Goal: Task Accomplishment & Management: Manage account settings

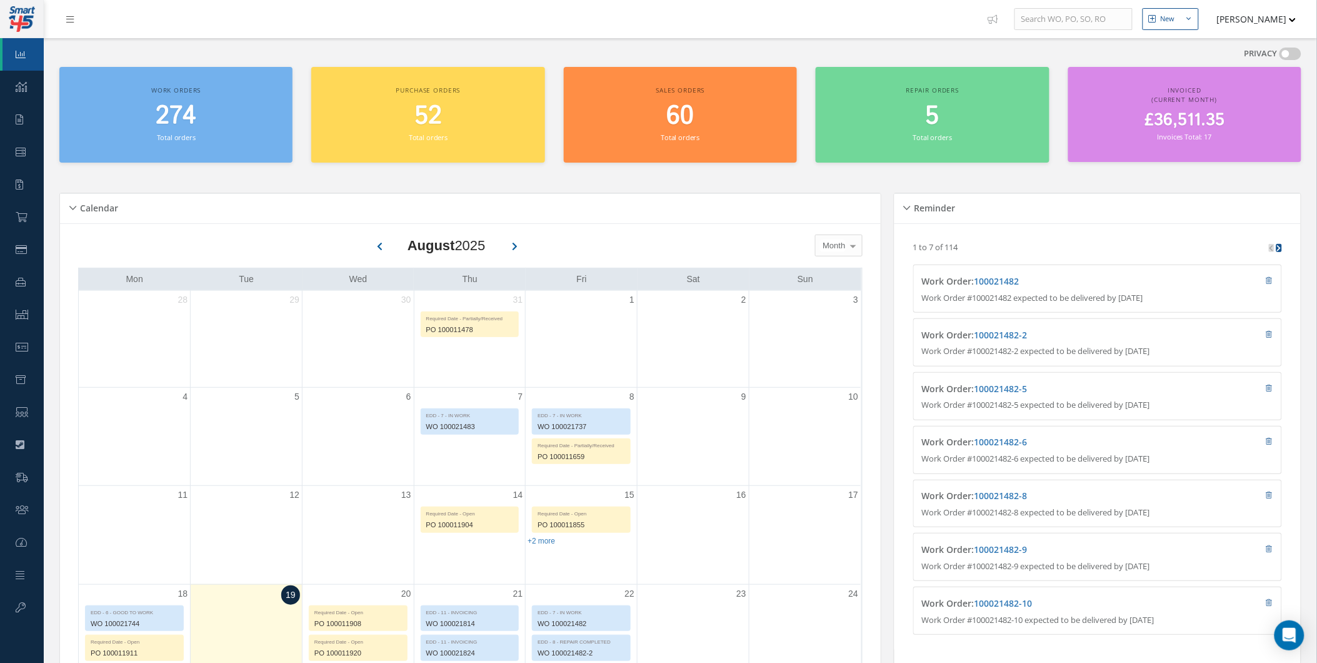
click at [419, 207] on div "Calendar" at bounding box center [470, 208] width 821 height 19
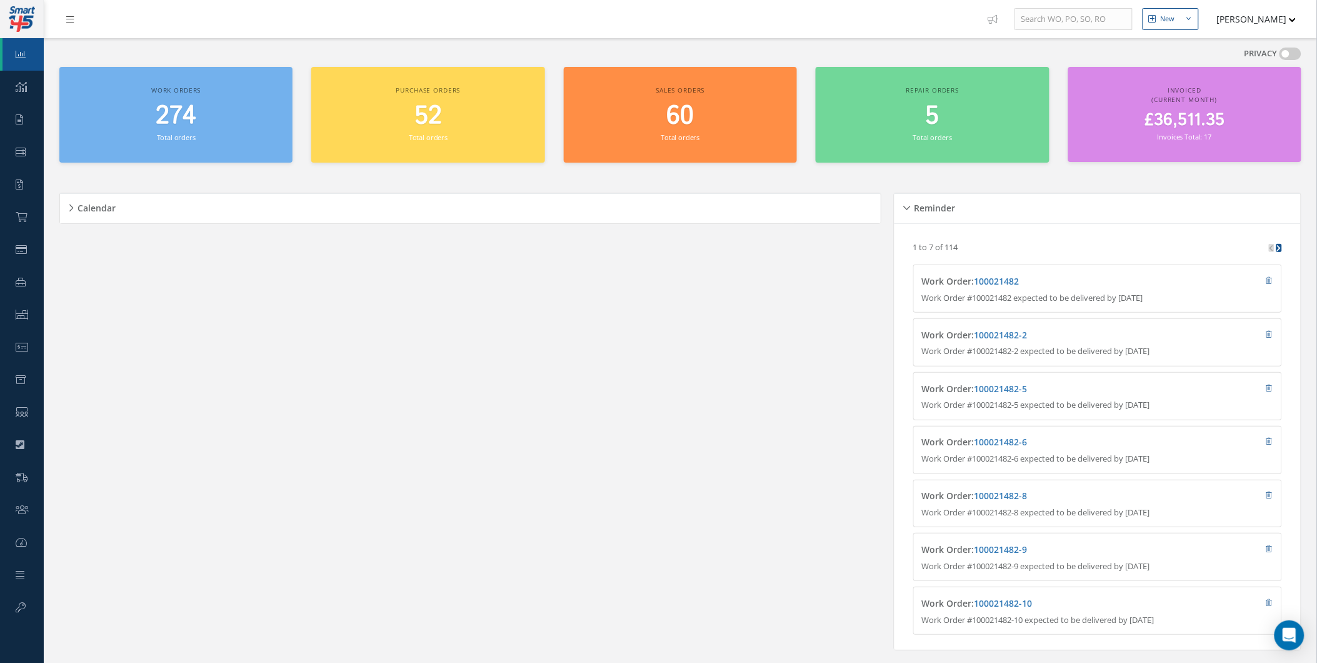
click at [909, 211] on div "Reminder" at bounding box center [1097, 208] width 406 height 19
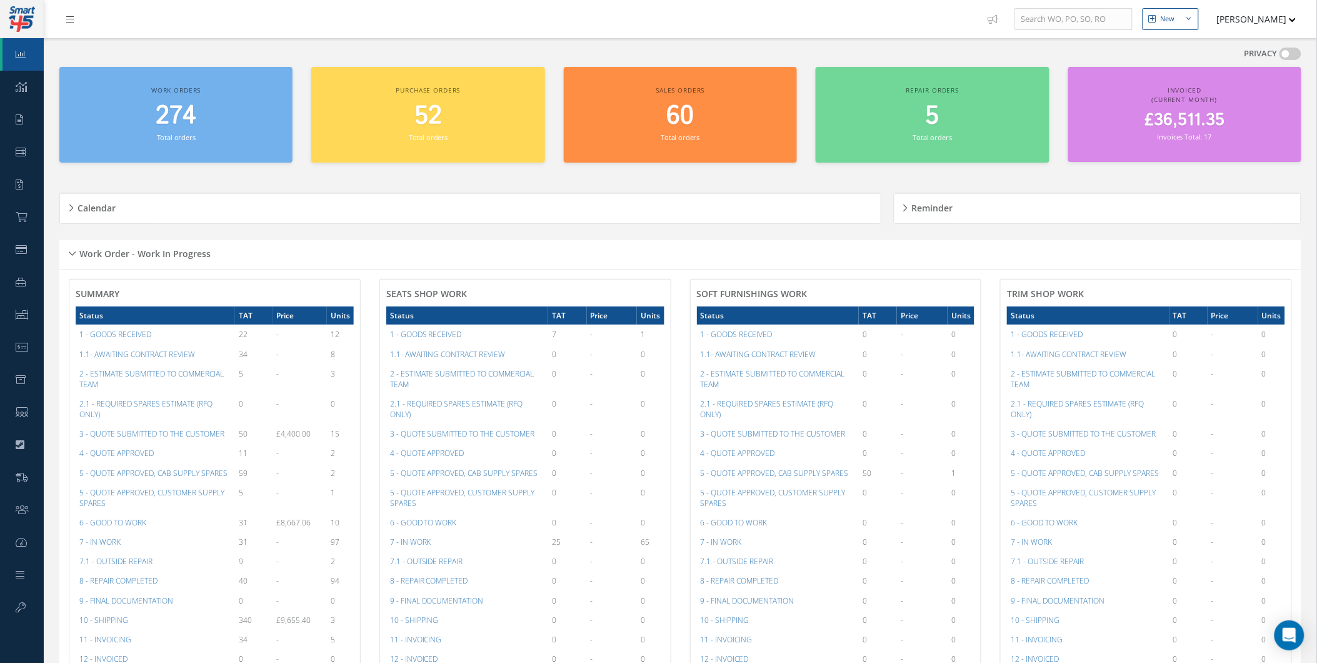
click at [773, 243] on div "Work Order - Work In Progress" at bounding box center [680, 254] width 1242 height 30
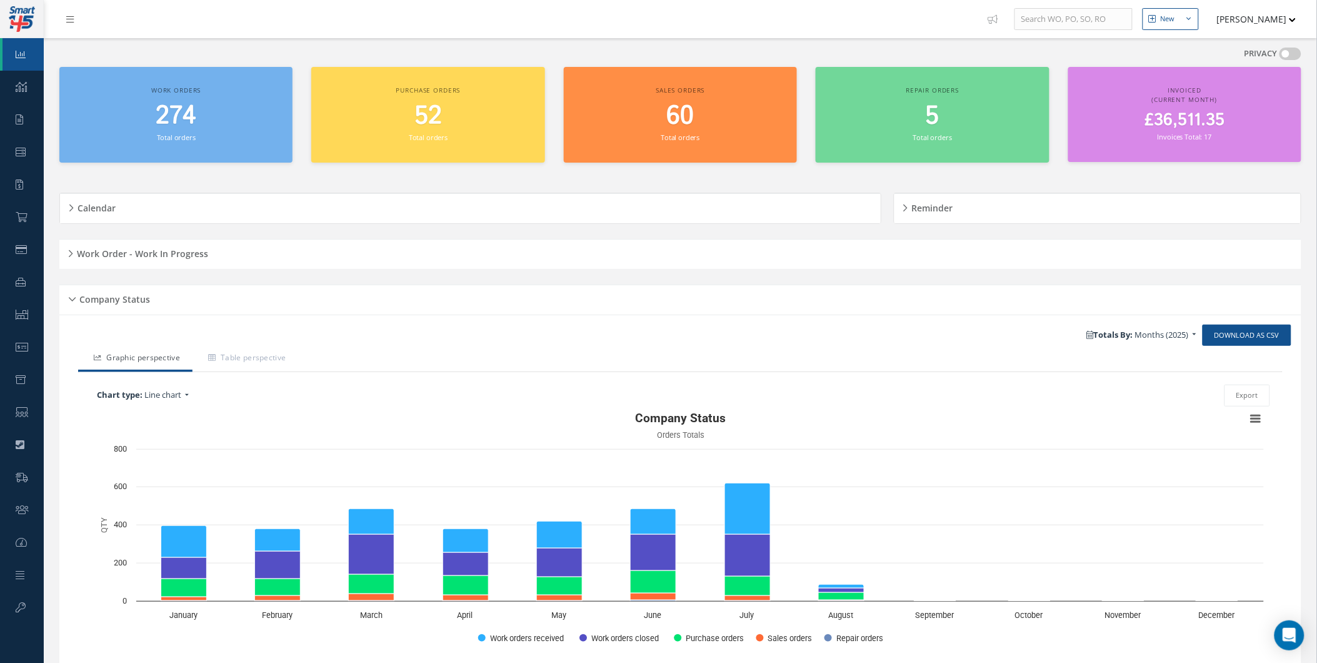
click at [709, 302] on div "Company Status" at bounding box center [680, 299] width 1242 height 19
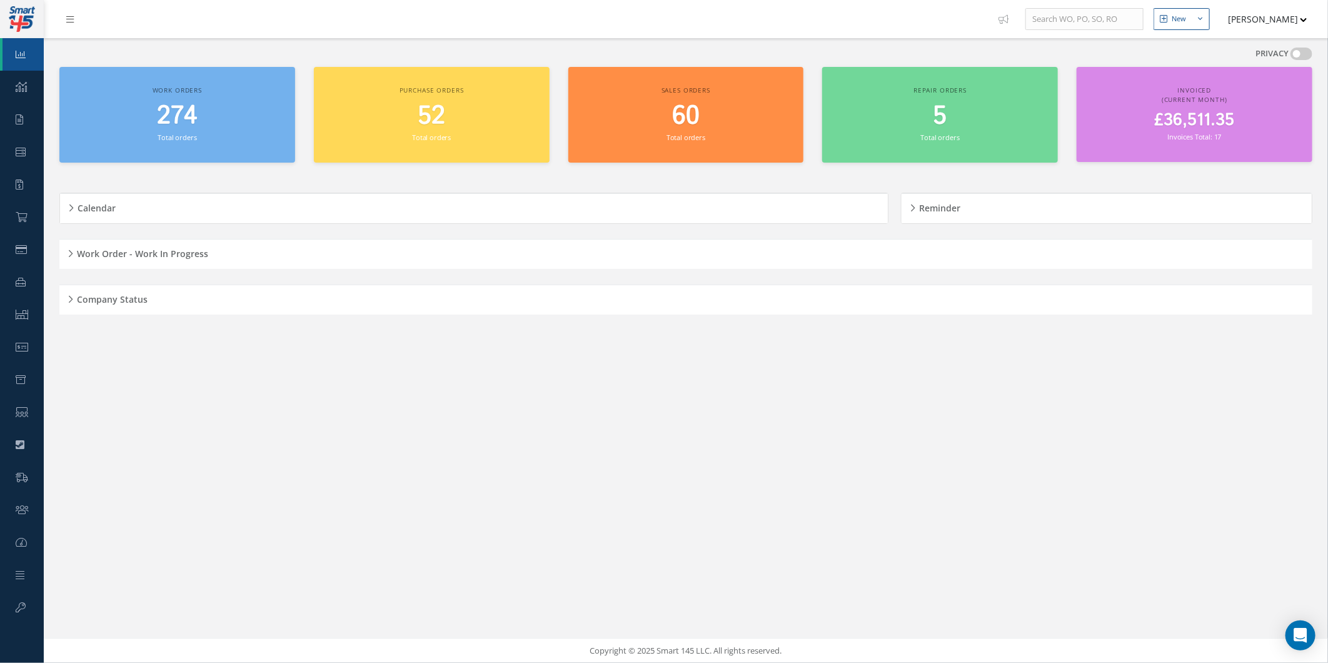
click at [108, 199] on h5 "Calendar" at bounding box center [95, 206] width 42 height 15
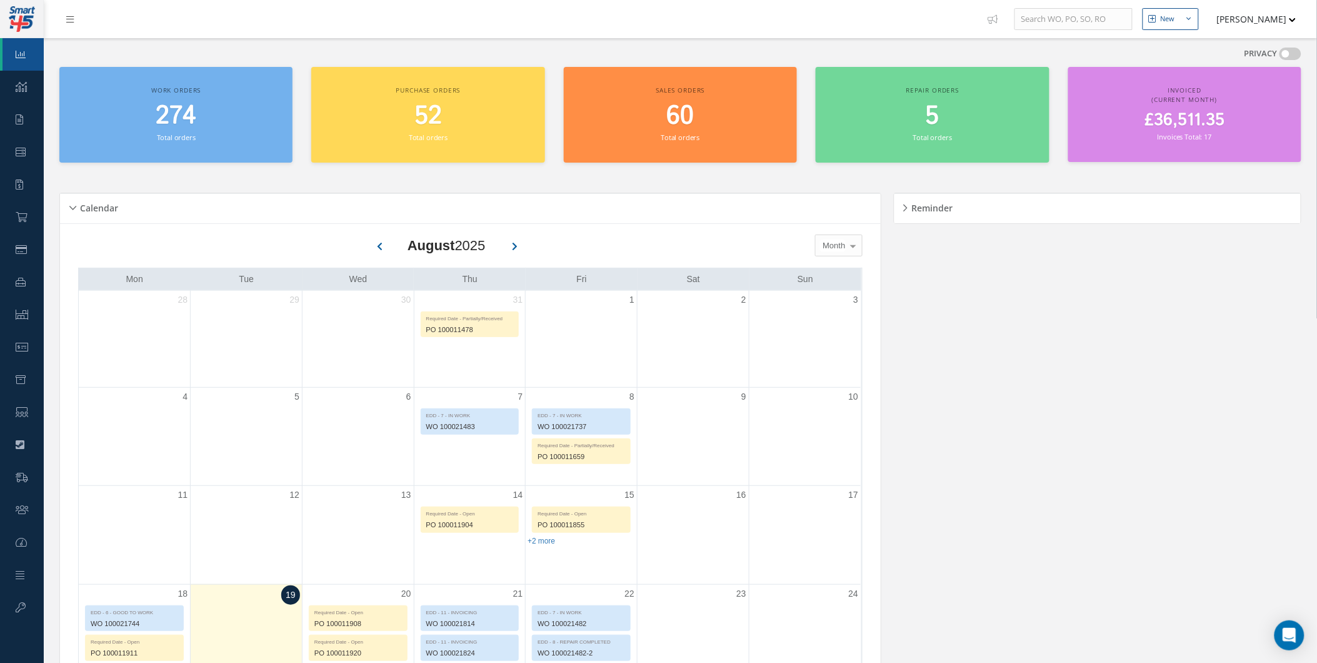
click at [566, 219] on div "Calendar" at bounding box center [470, 208] width 821 height 30
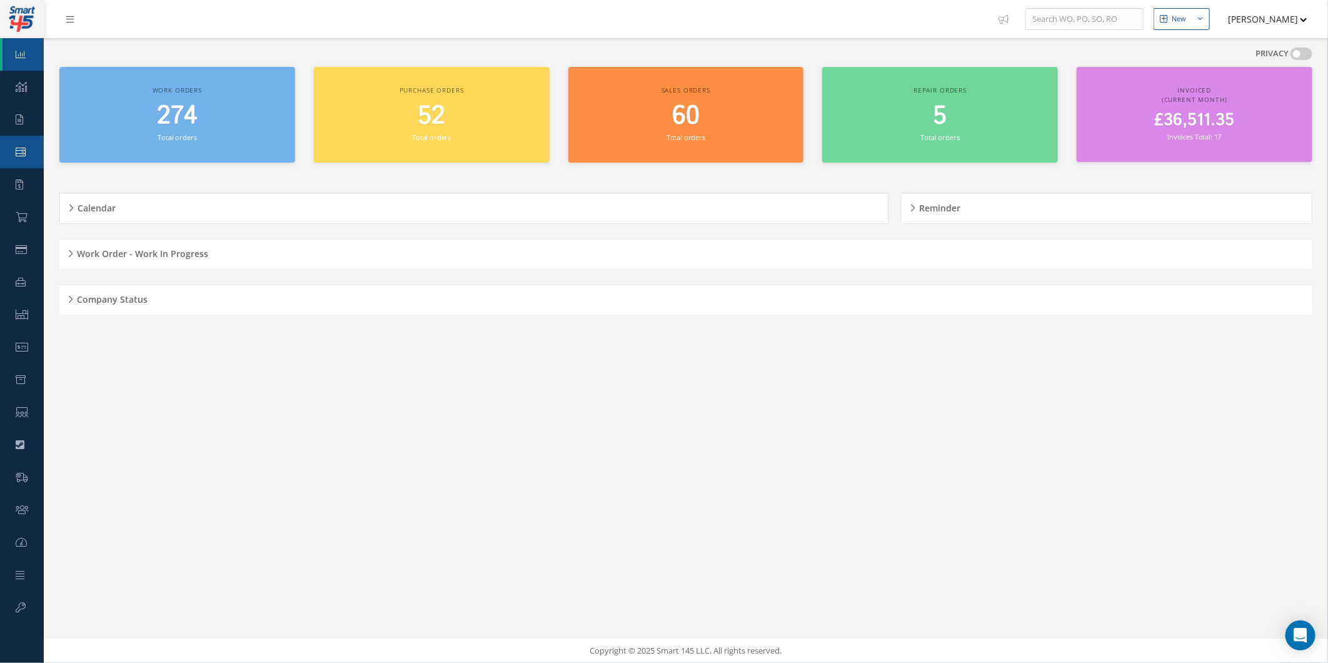
click at [9, 149] on link "Work Order" at bounding box center [22, 152] width 44 height 33
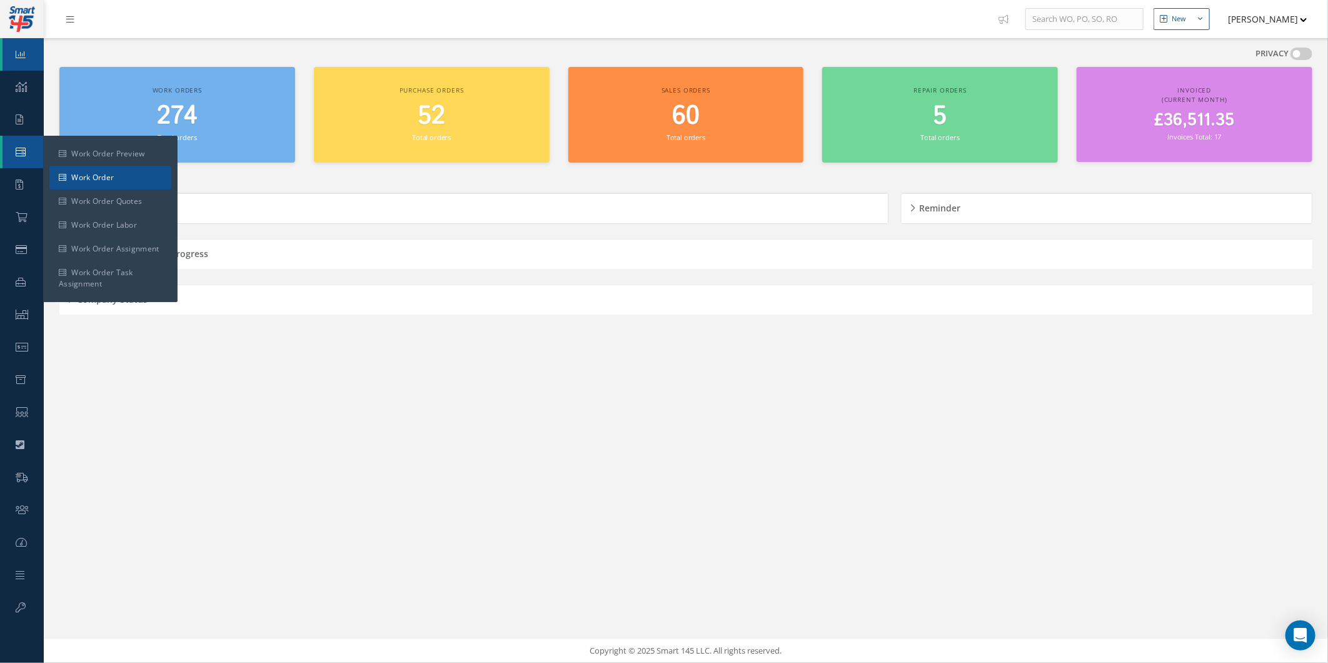
click at [54, 173] on link "Work Order" at bounding box center [110, 178] width 122 height 24
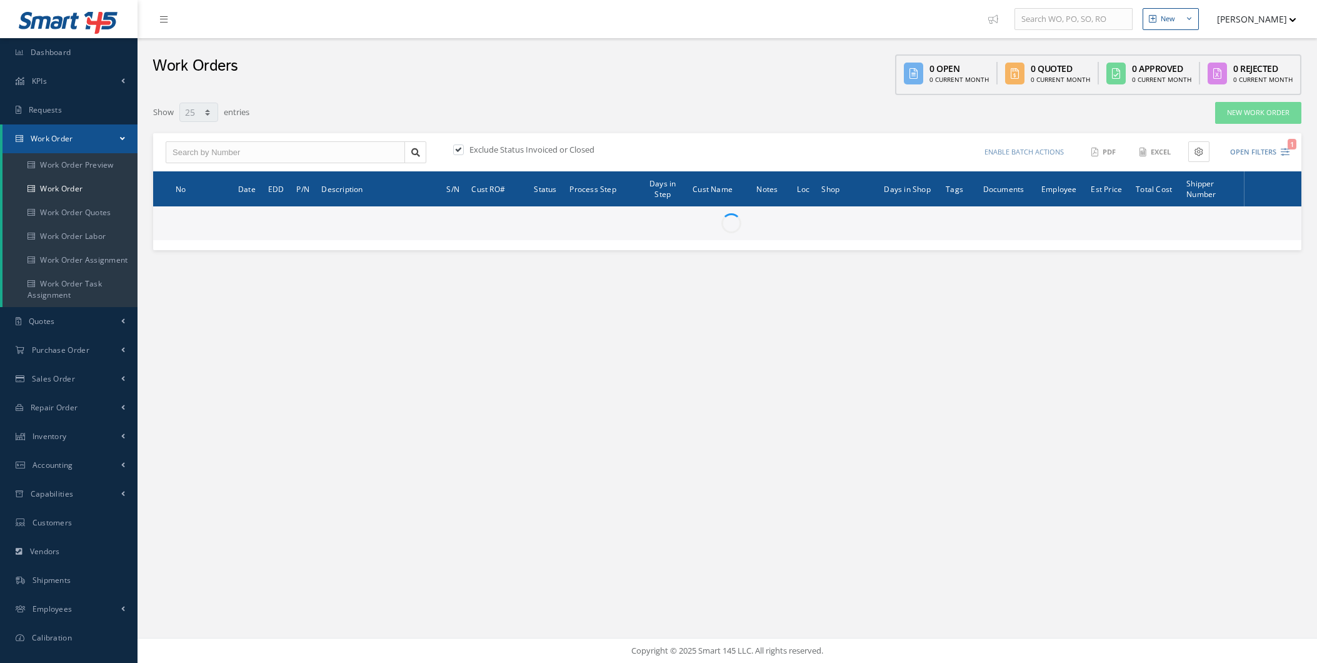
select select "25"
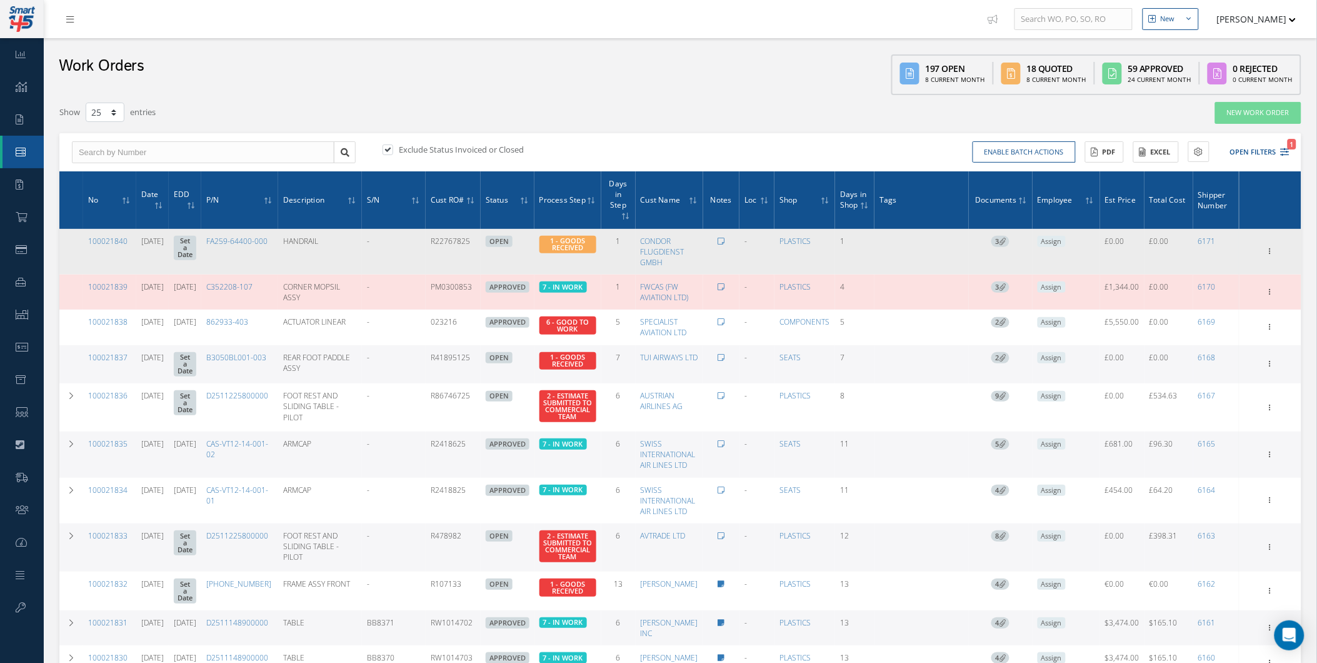
click at [992, 232] on td "3" at bounding box center [1000, 252] width 63 height 46
click at [1008, 243] on td "3" at bounding box center [1000, 252] width 63 height 46
drag, startPoint x: 967, startPoint y: 257, endPoint x: 1038, endPoint y: 239, distance: 73.5
click at [1038, 239] on tr "100021840 08/18/2025 Set a Date FA259-64400-000 HANDRAIL - R22767825 OPEN Elaps…" at bounding box center [680, 252] width 1242 height 46
click at [1032, 239] on td "3" at bounding box center [1000, 252] width 63 height 46
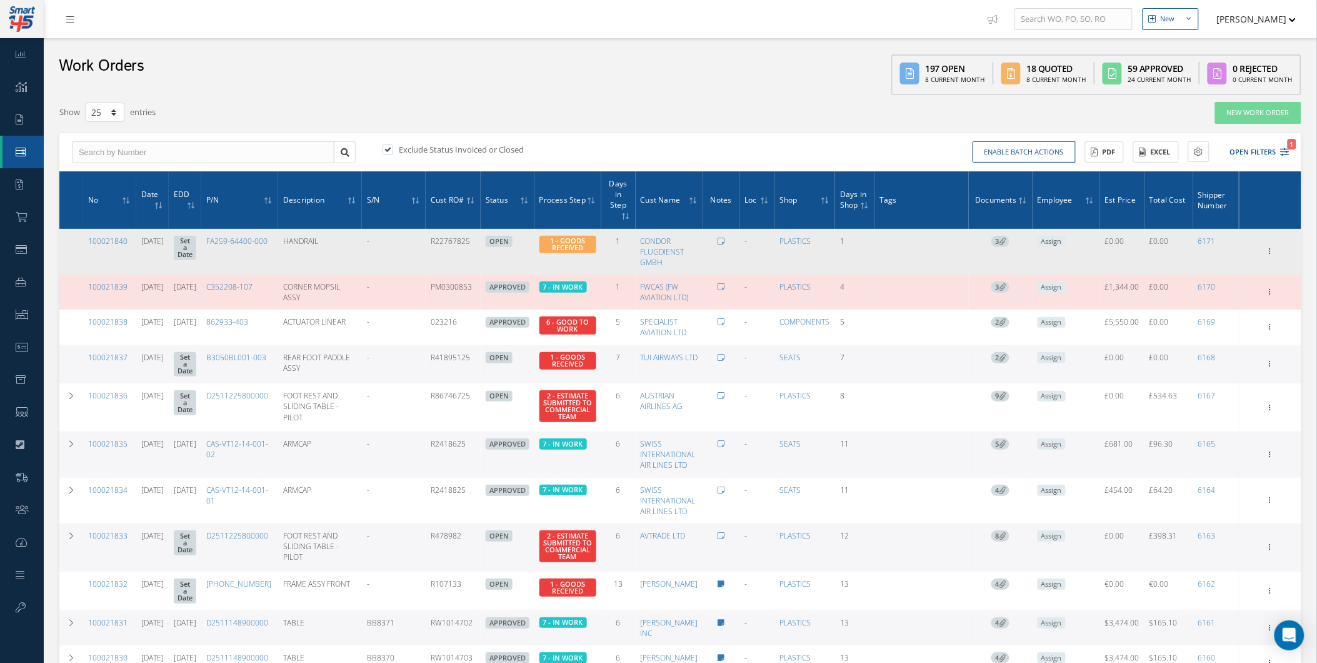
drag, startPoint x: 1031, startPoint y: 238, endPoint x: 982, endPoint y: 238, distance: 49.4
click at [982, 238] on tr "100021840 08/18/2025 Set a Date FA259-64400-000 HANDRAIL - R22767825 OPEN Elaps…" at bounding box center [680, 252] width 1242 height 46
drag, startPoint x: 982, startPoint y: 238, endPoint x: 1001, endPoint y: 251, distance: 23.4
click at [1001, 251] on td "3" at bounding box center [1000, 252] width 63 height 46
click at [1010, 244] on span "3" at bounding box center [1000, 241] width 18 height 11
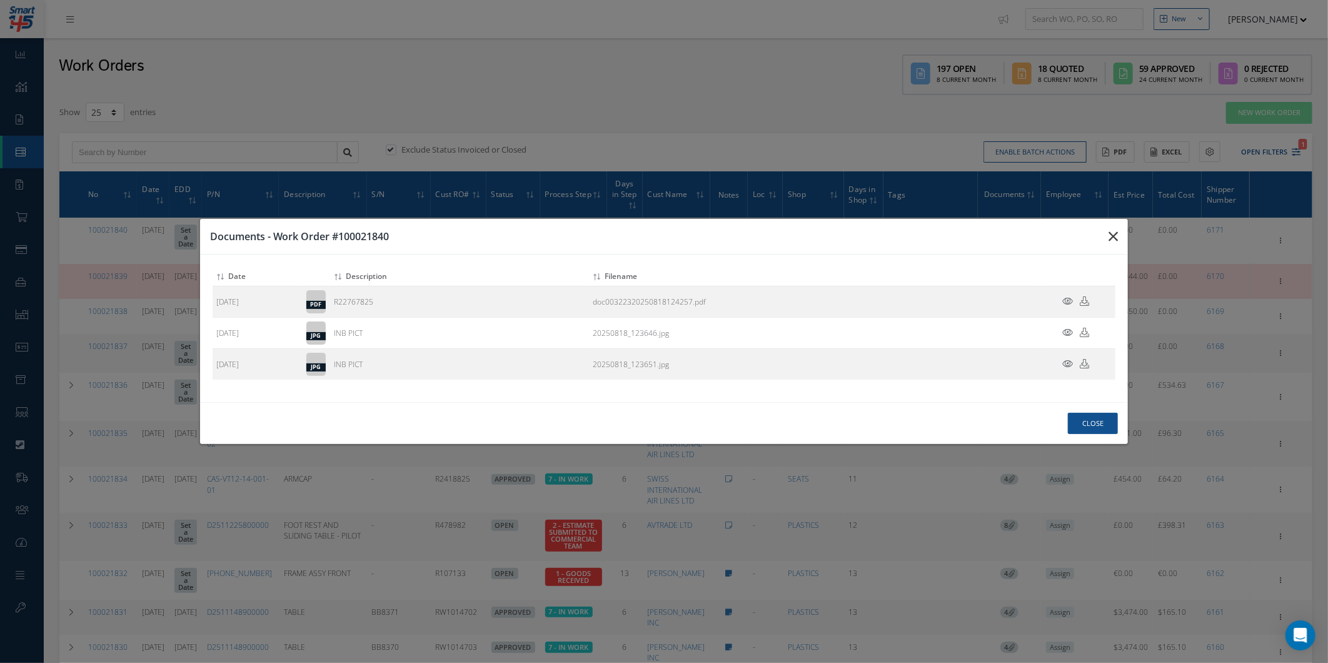
click at [0, 0] on button "button" at bounding box center [0, 0] width 0 height 0
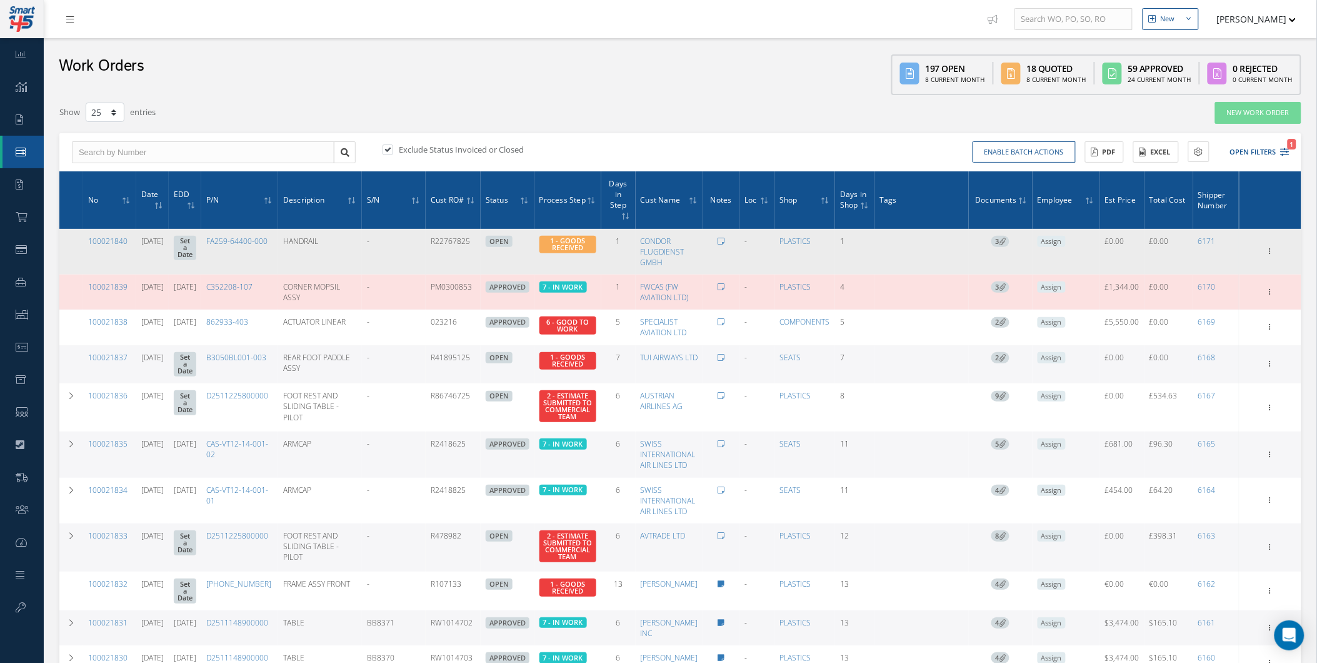
click at [1006, 240] on icon at bounding box center [1002, 241] width 7 height 7
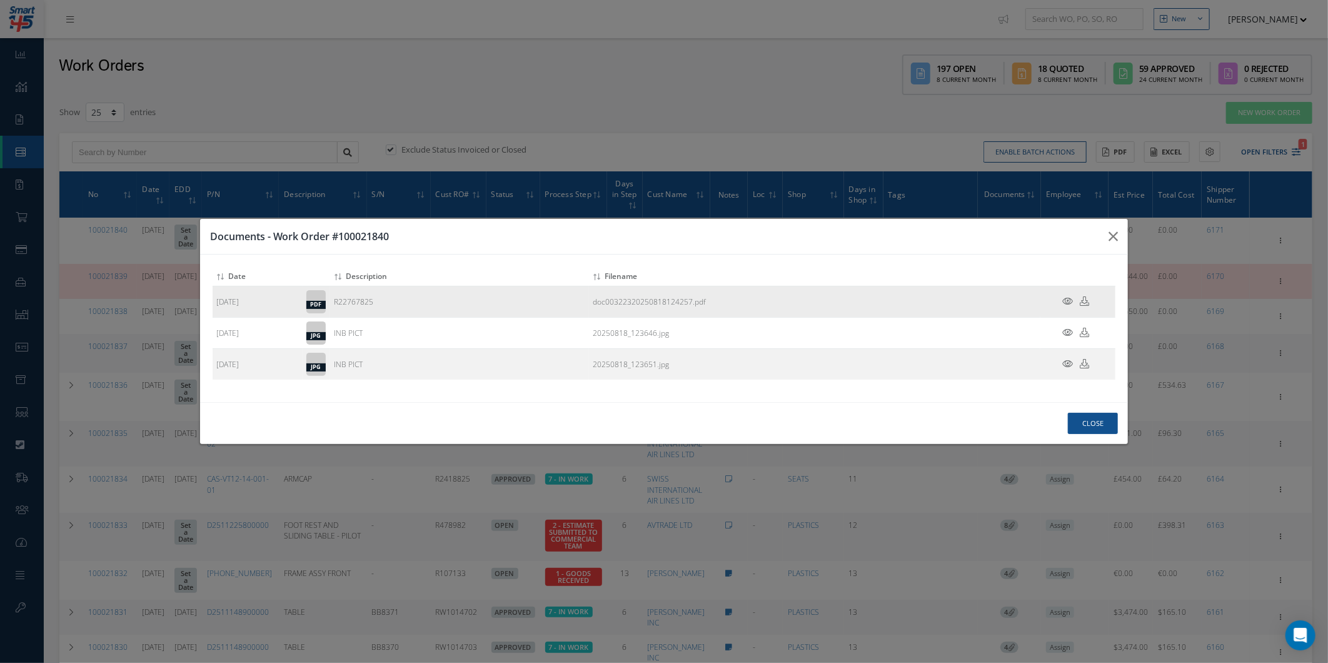
click at [1061, 296] on td at bounding box center [1077, 301] width 75 height 31
click at [1063, 303] on icon at bounding box center [1067, 300] width 11 height 9
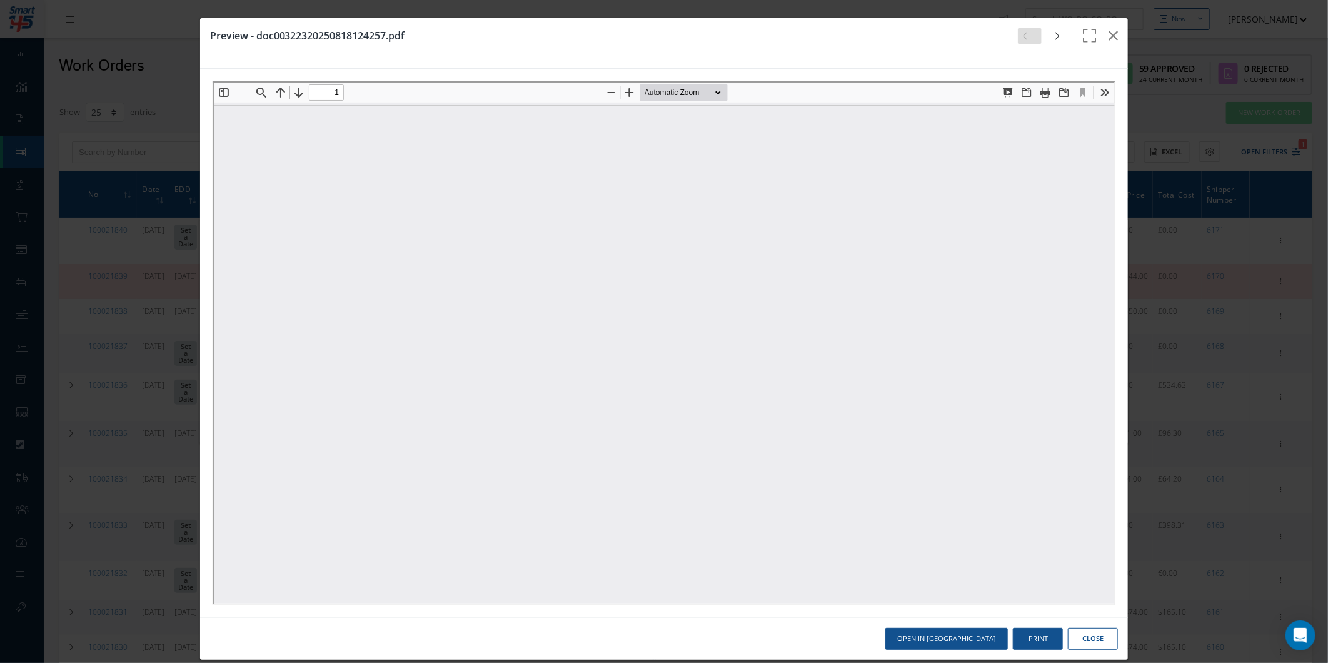
type input "0"
type input "1"
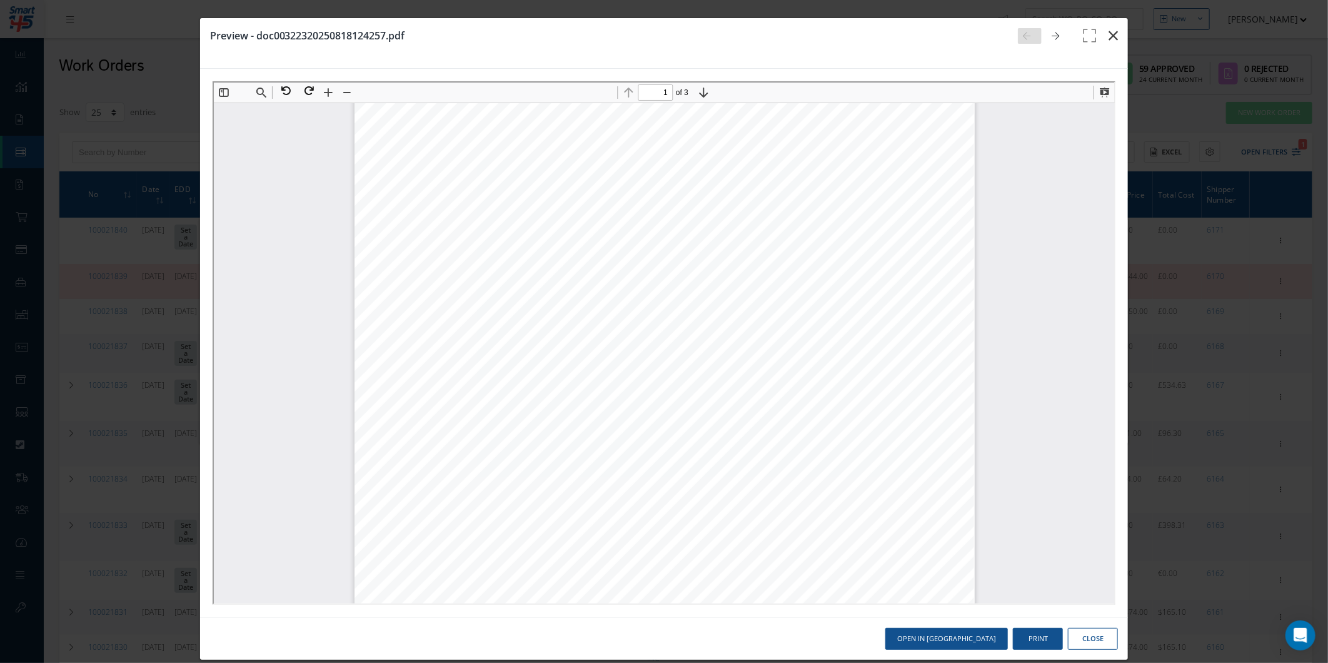
click at [1108, 38] on icon "button" at bounding box center [1112, 35] width 9 height 15
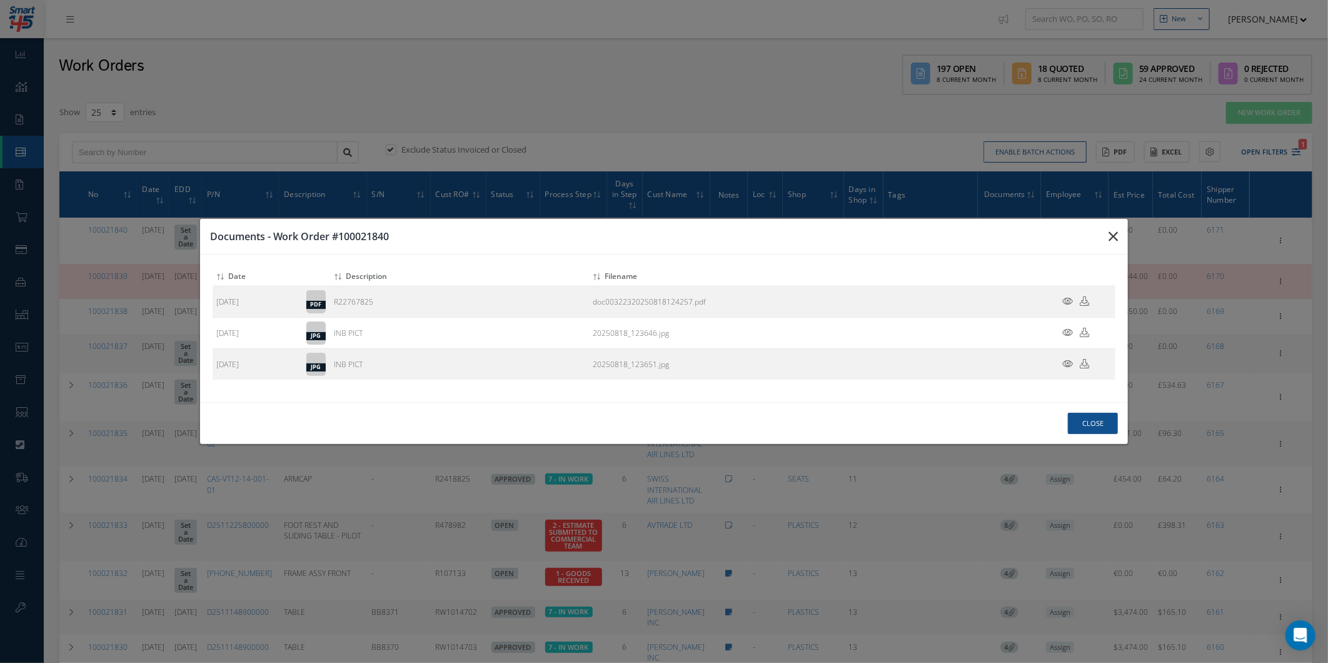
click at [0, 0] on button "button" at bounding box center [0, 0] width 0 height 0
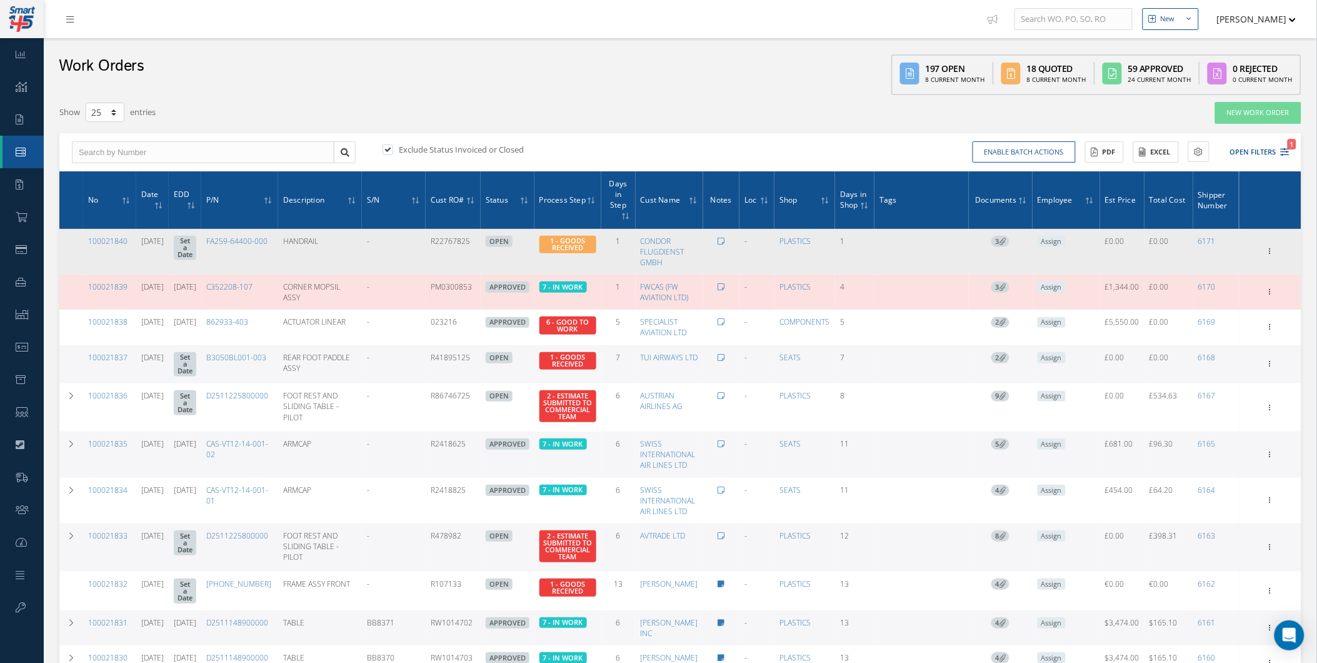
click at [1010, 245] on span "3" at bounding box center [1000, 241] width 18 height 11
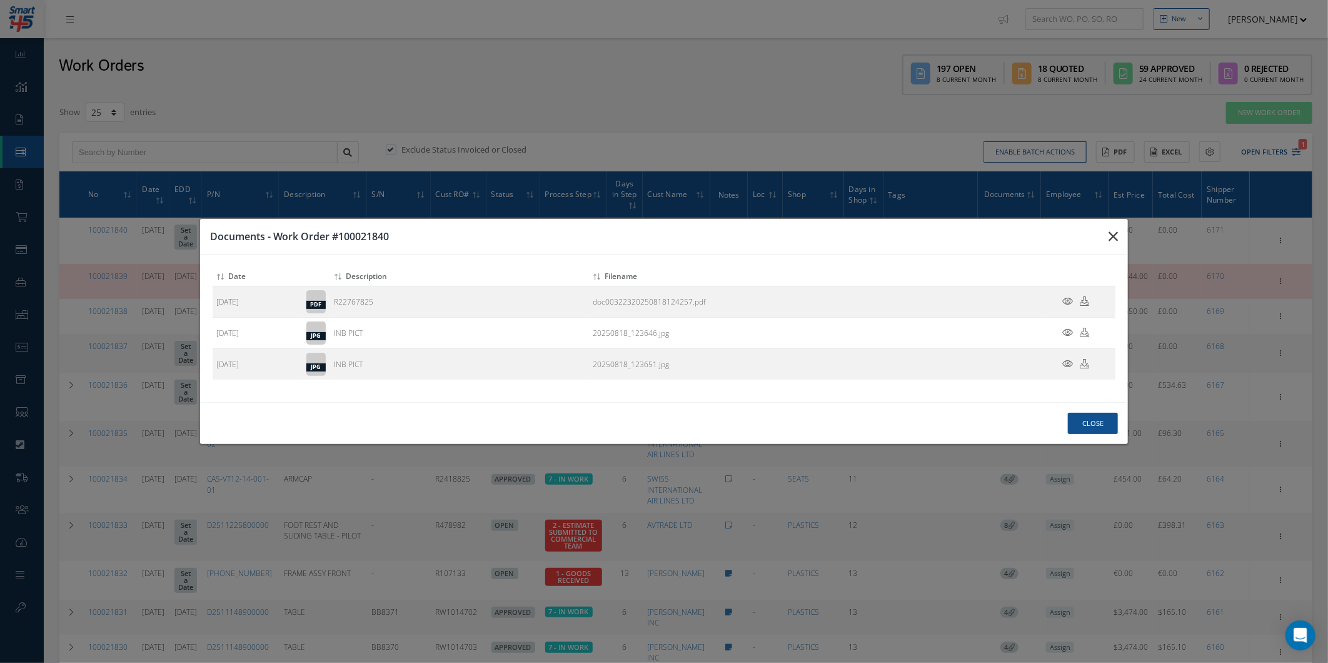
click at [0, 0] on icon "button" at bounding box center [0, 0] width 0 height 0
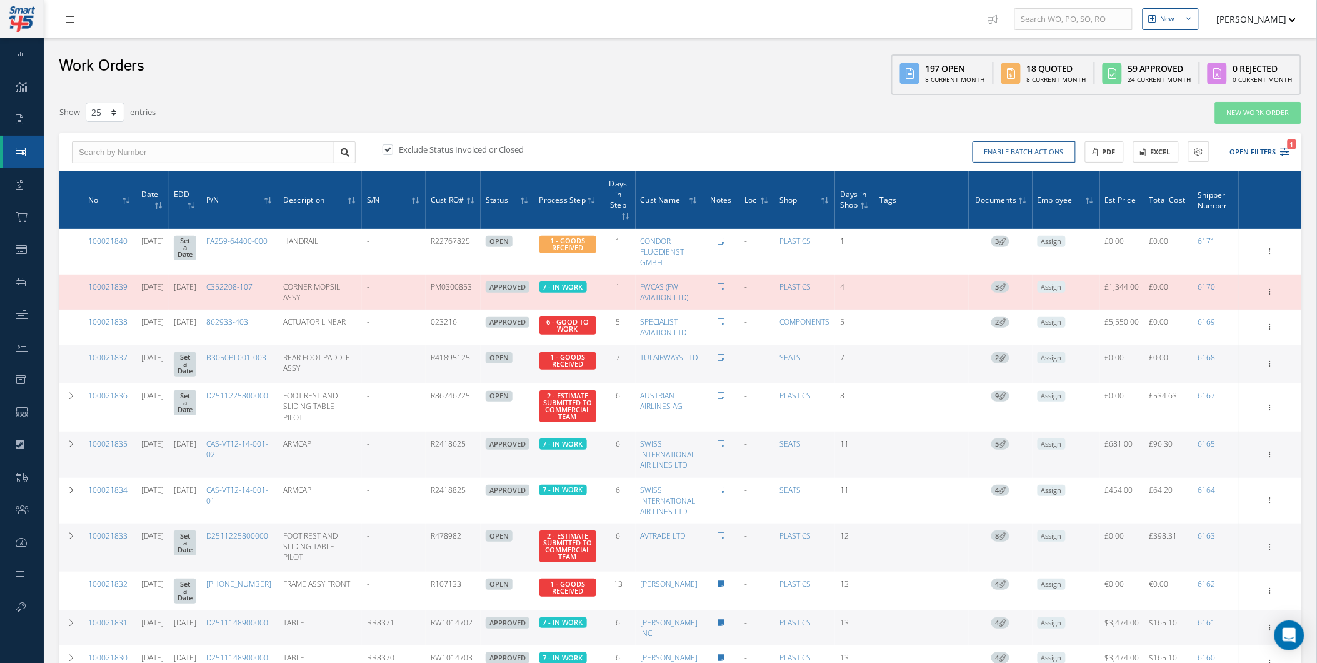
click at [1250, 28] on button "[PERSON_NAME]" at bounding box center [1250, 19] width 91 height 24
click at [1241, 160] on button "Open Filters 1" at bounding box center [1254, 152] width 71 height 21
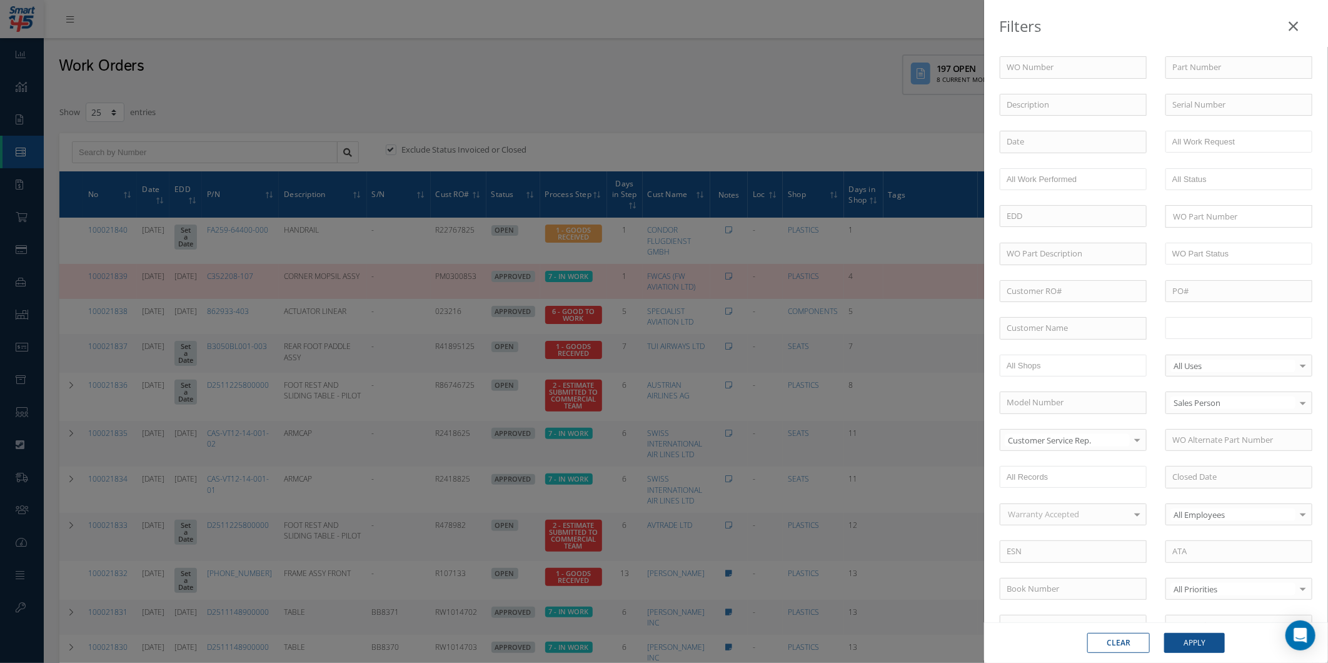
click at [1235, 335] on input "text" at bounding box center [1211, 328] width 79 height 16
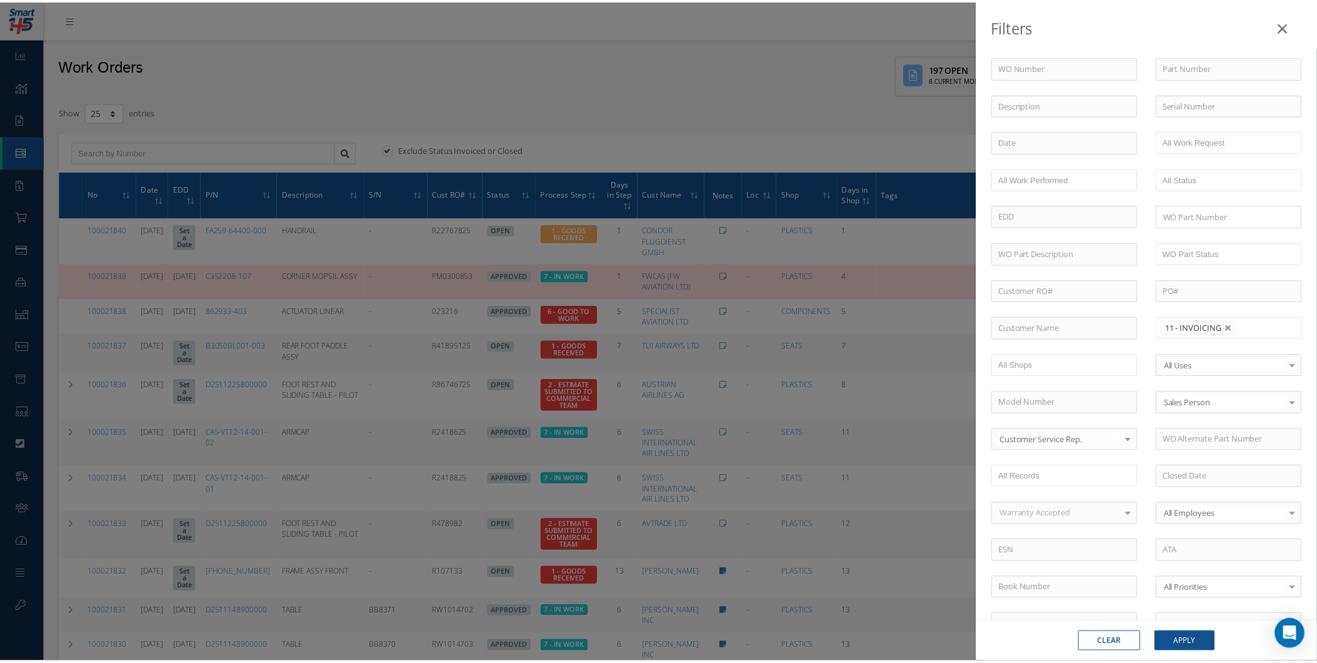
scroll to position [0, 0]
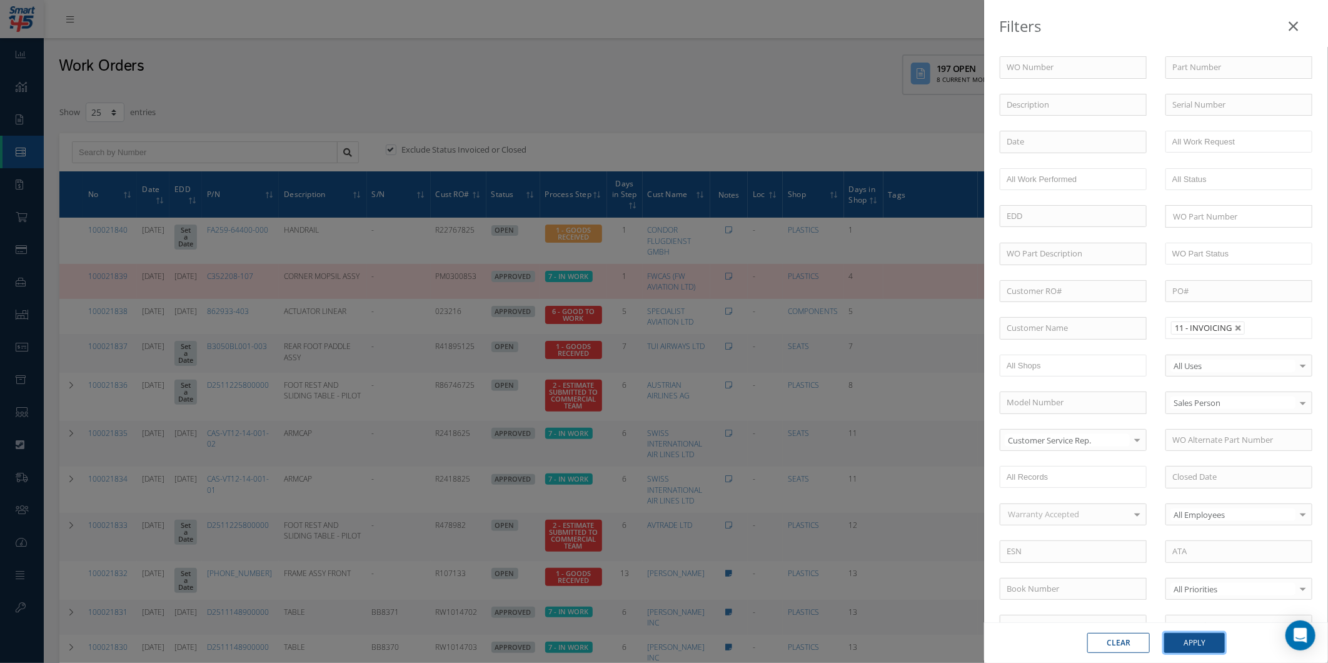
click at [1189, 640] on button "Apply" at bounding box center [1194, 643] width 61 height 20
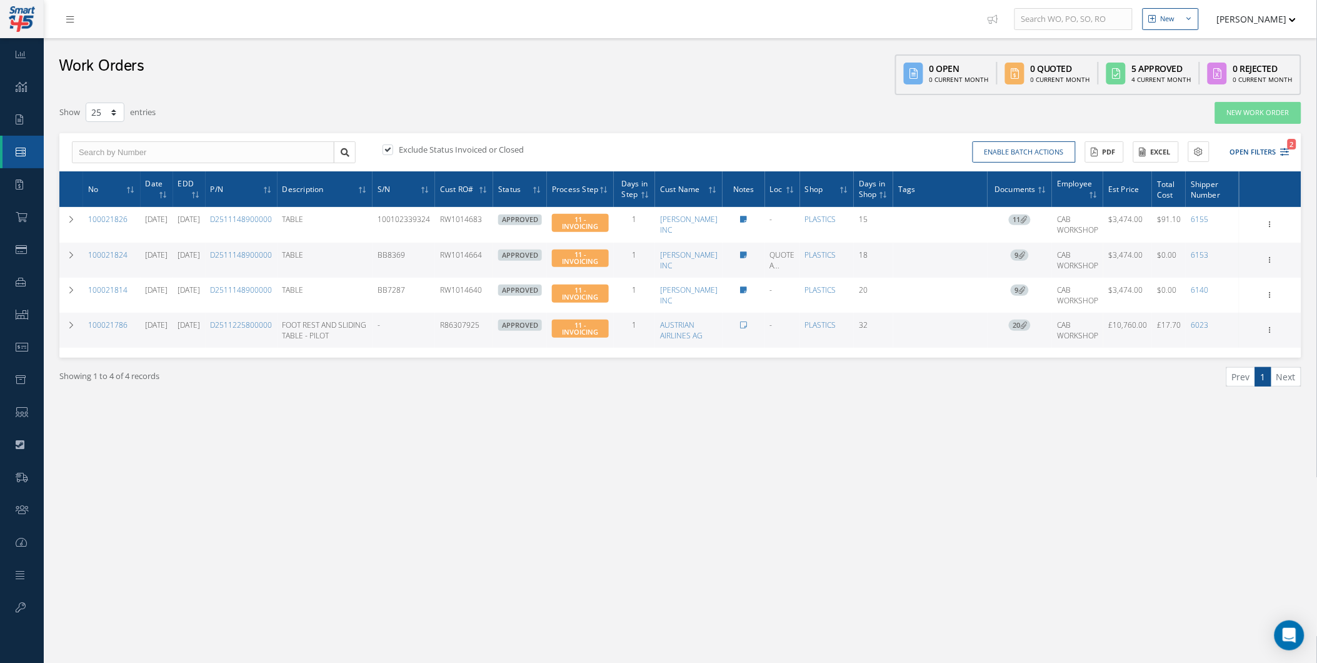
drag, startPoint x: 447, startPoint y: 221, endPoint x: 430, endPoint y: 334, distance: 115.0
click at [430, 334] on tbody "100021826 08/04/2025 08/26/2025 D2511148900000 TABLE 100102339324 RW1014683 APP…" at bounding box center [680, 277] width 1242 height 141
drag, startPoint x: 430, startPoint y: 334, endPoint x: 524, endPoint y: 350, distance: 95.1
click at [524, 348] on td "APPROVED" at bounding box center [520, 330] width 54 height 35
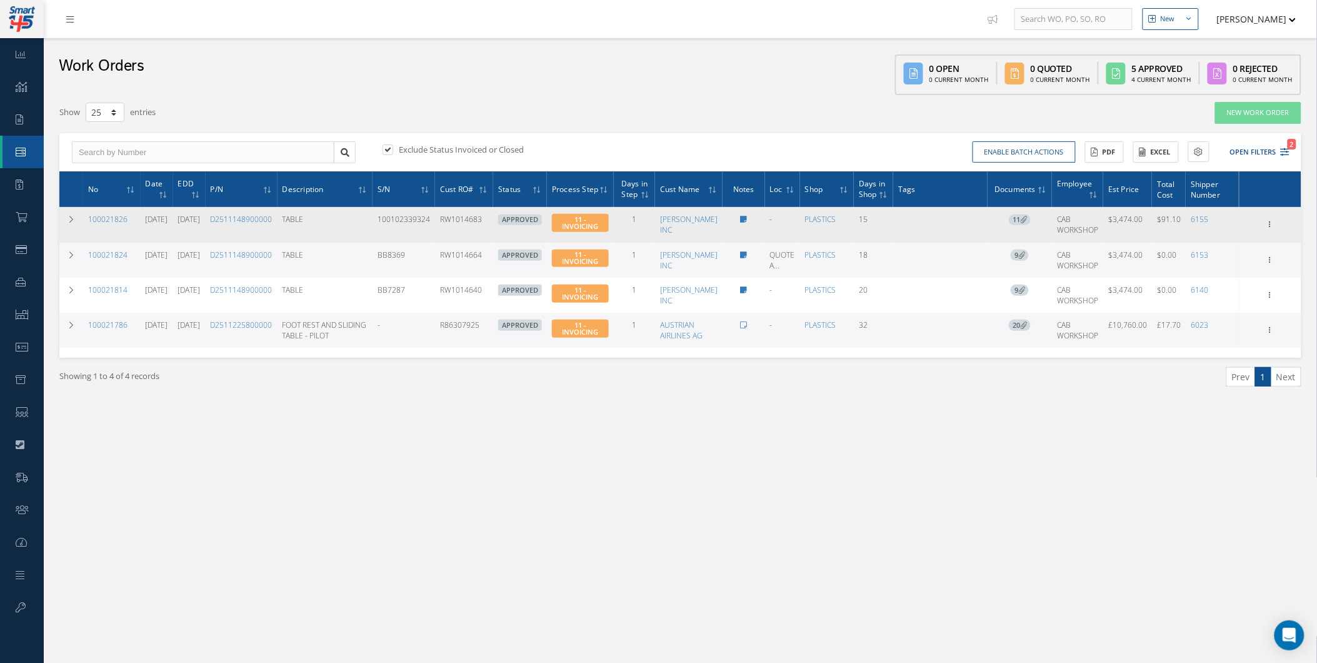
click at [1120, 207] on td "$3,474.00" at bounding box center [1127, 224] width 49 height 35
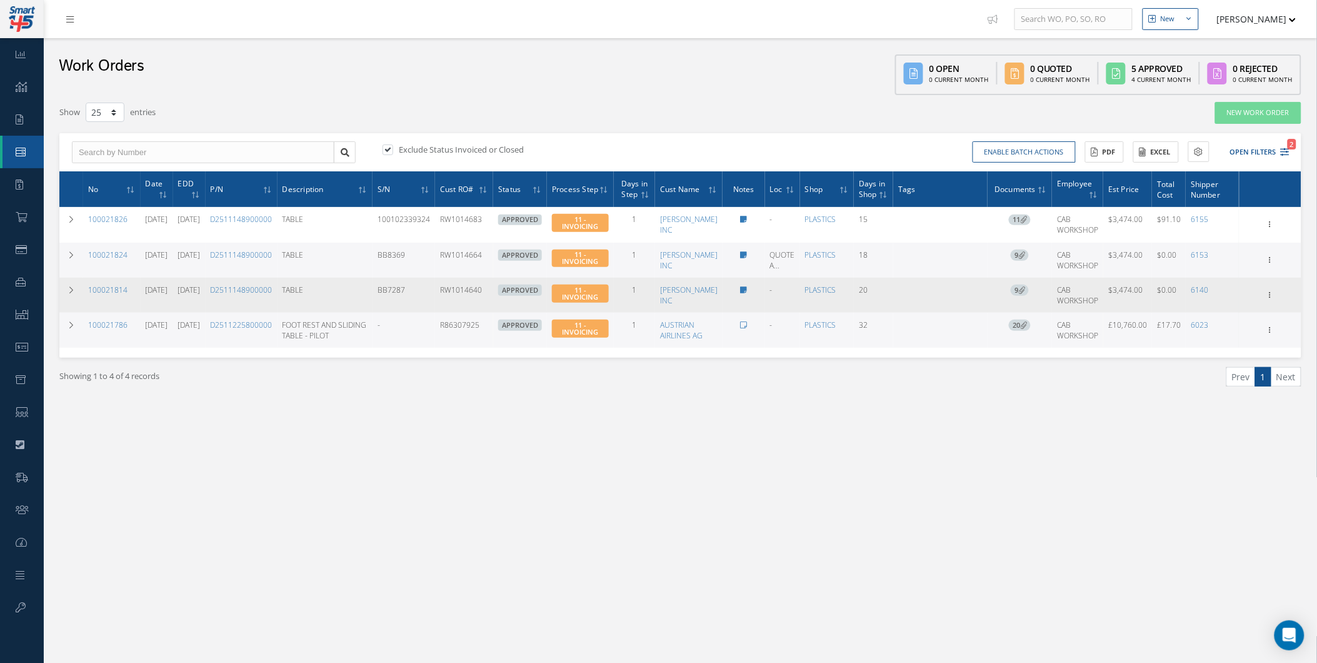
drag, startPoint x: 1110, startPoint y: 213, endPoint x: 1136, endPoint y: 286, distance: 76.9
click at [1136, 286] on tbody "100021826 08/04/2025 08/26/2025 D2511148900000 TABLE 100102339324 RW1014683 APP…" at bounding box center [680, 277] width 1242 height 141
click at [1136, 286] on td "$3,474.00" at bounding box center [1127, 295] width 49 height 35
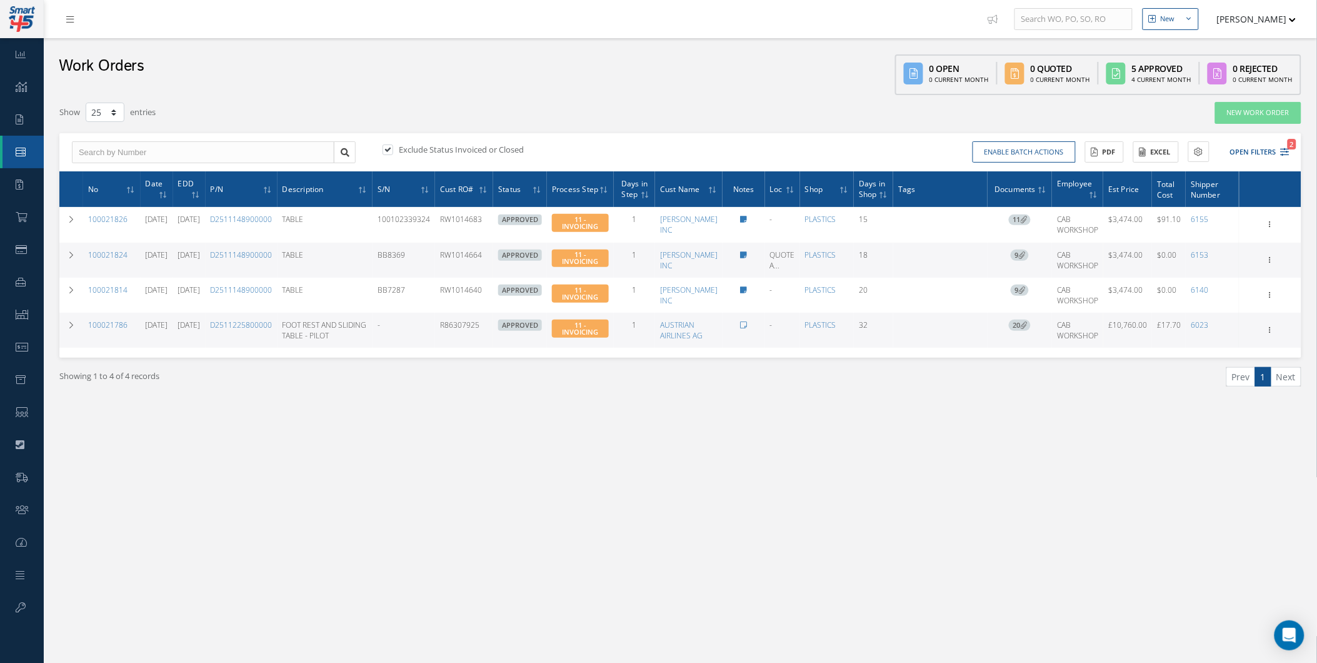
drag, startPoint x: 1113, startPoint y: 214, endPoint x: 1153, endPoint y: 350, distance: 141.2
click at [1153, 348] on tbody "100021826 08/04/2025 08/26/2025 D2511148900000 TABLE 100102339324 RW1014683 APP…" at bounding box center [680, 277] width 1242 height 141
click at [1153, 348] on td "£17.70" at bounding box center [1169, 330] width 34 height 35
click at [23, 248] on icon at bounding box center [21, 249] width 11 height 10
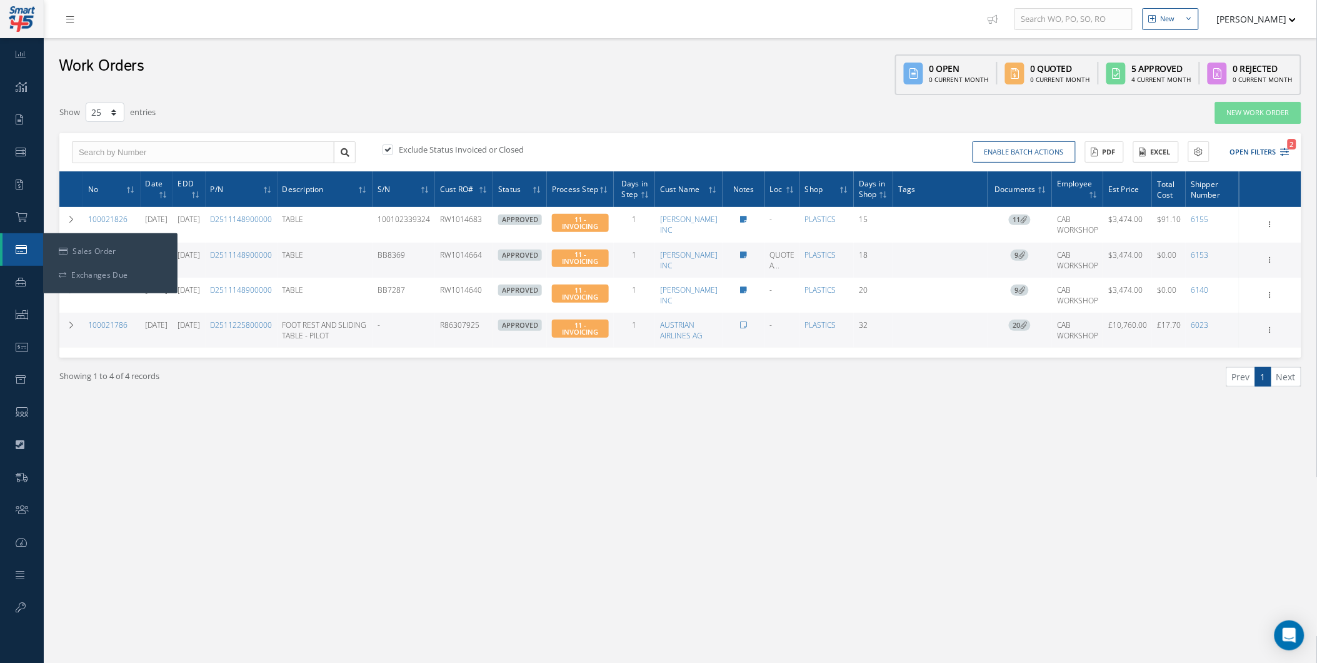
click at [32, 254] on link "Sales Order" at bounding box center [23, 249] width 41 height 33
click at [44, 249] on div "Smart 145 Dashboard KPIs Work Order Accounting Requests Work Order Work Order P…" at bounding box center [658, 354] width 1317 height 709
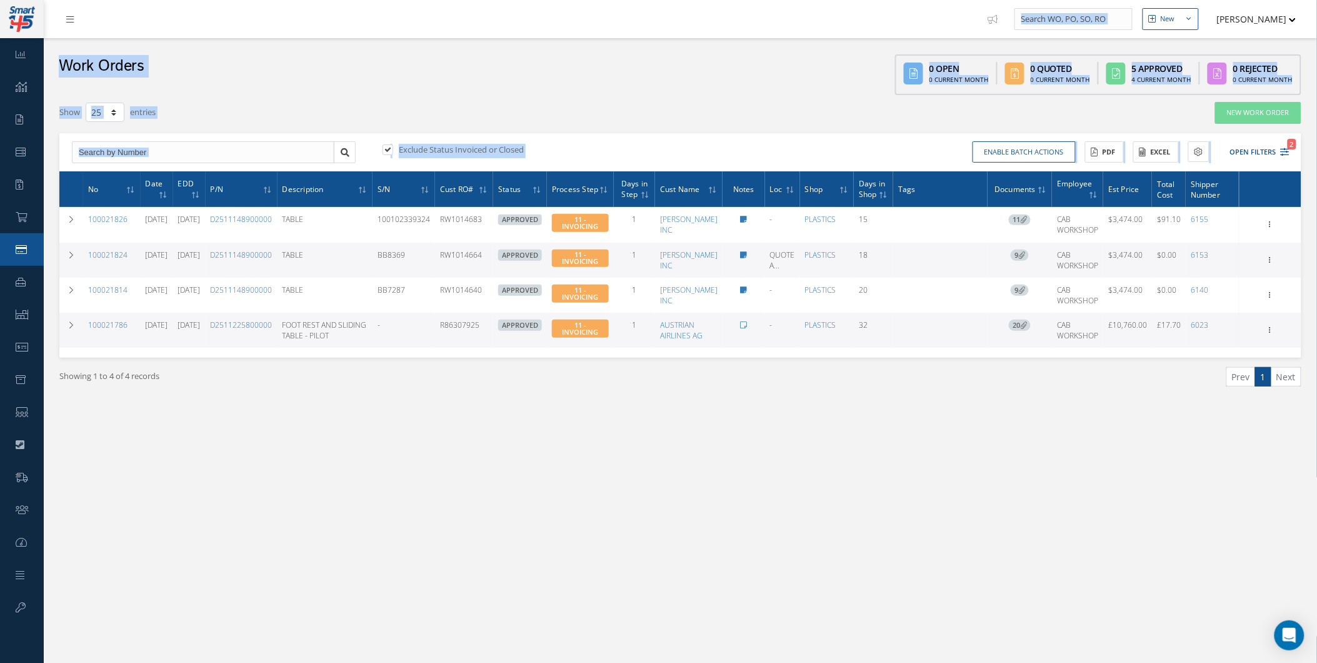
drag, startPoint x: 44, startPoint y: 249, endPoint x: 33, endPoint y: 249, distance: 11.9
click at [33, 249] on div "Smart 145 Dashboard KPIs Work Order Accounting Requests Work Order Work Order P…" at bounding box center [658, 354] width 1317 height 709
click at [33, 249] on link "Sales Order" at bounding box center [22, 249] width 44 height 33
click at [26, 398] on link "Customers" at bounding box center [22, 412] width 44 height 33
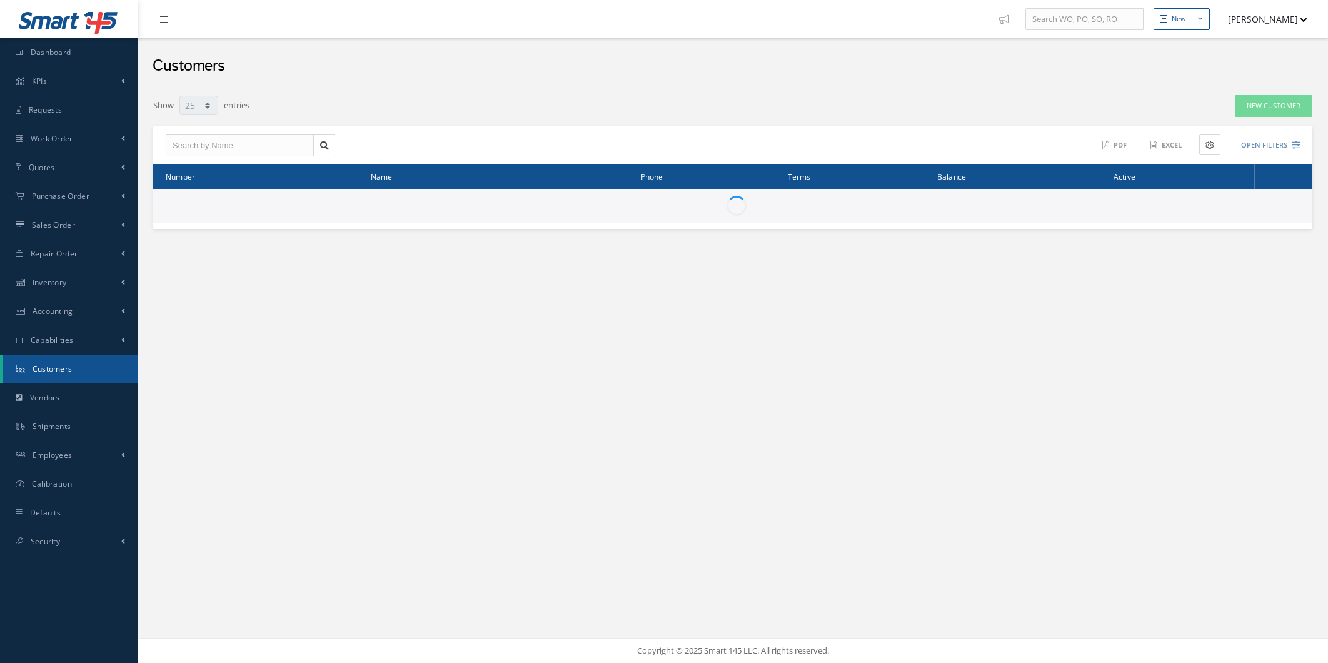
select select "25"
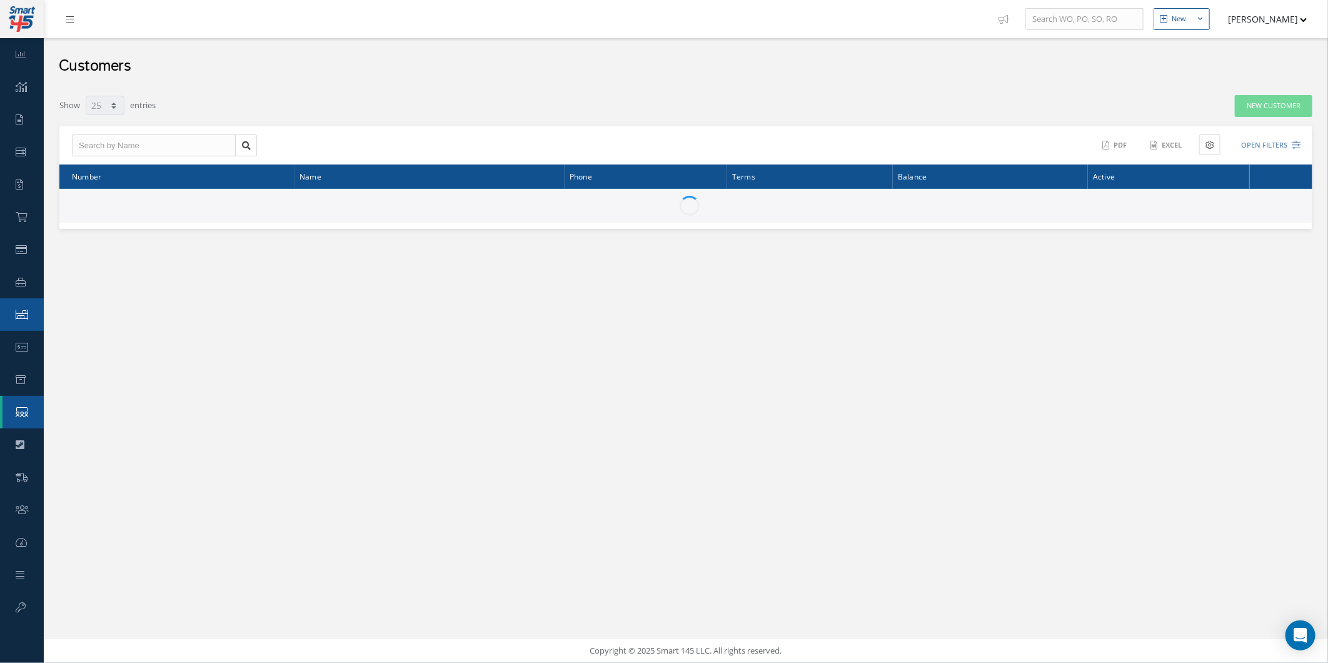
click at [41, 316] on link "Inventory" at bounding box center [22, 314] width 44 height 33
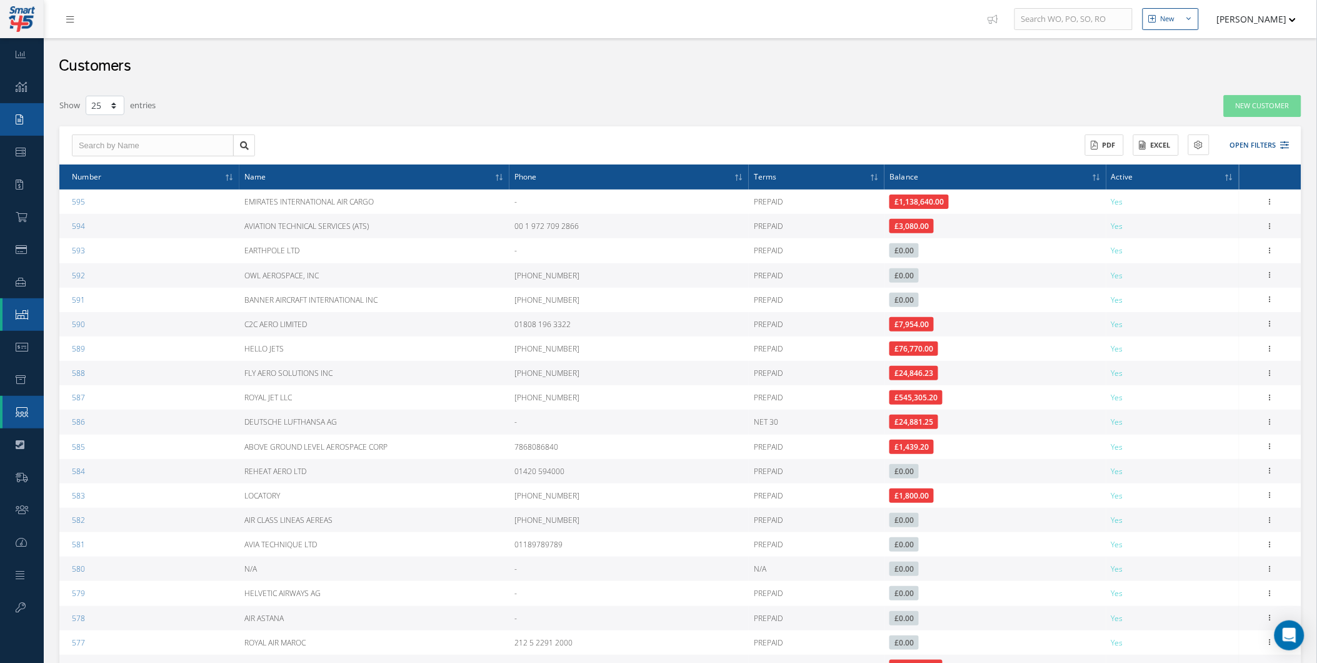
click at [23, 119] on icon at bounding box center [20, 119] width 8 height 10
click at [16, 161] on link "Work Order" at bounding box center [22, 152] width 44 height 33
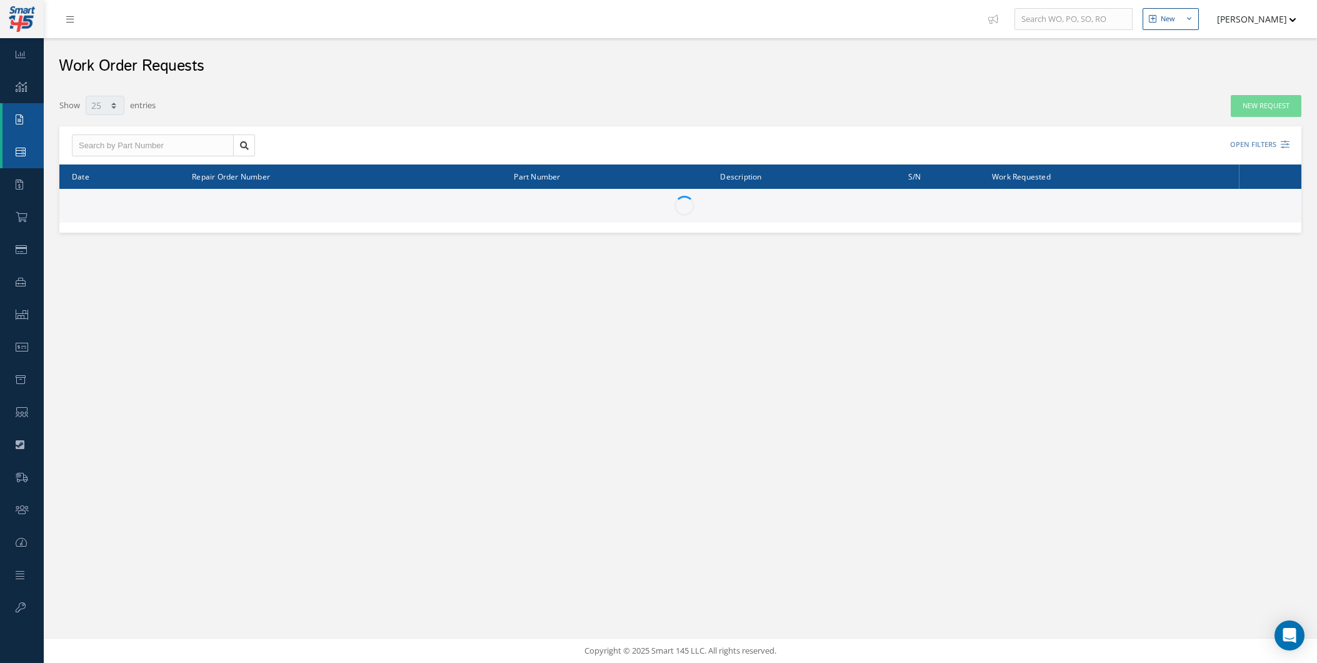
select select "25"
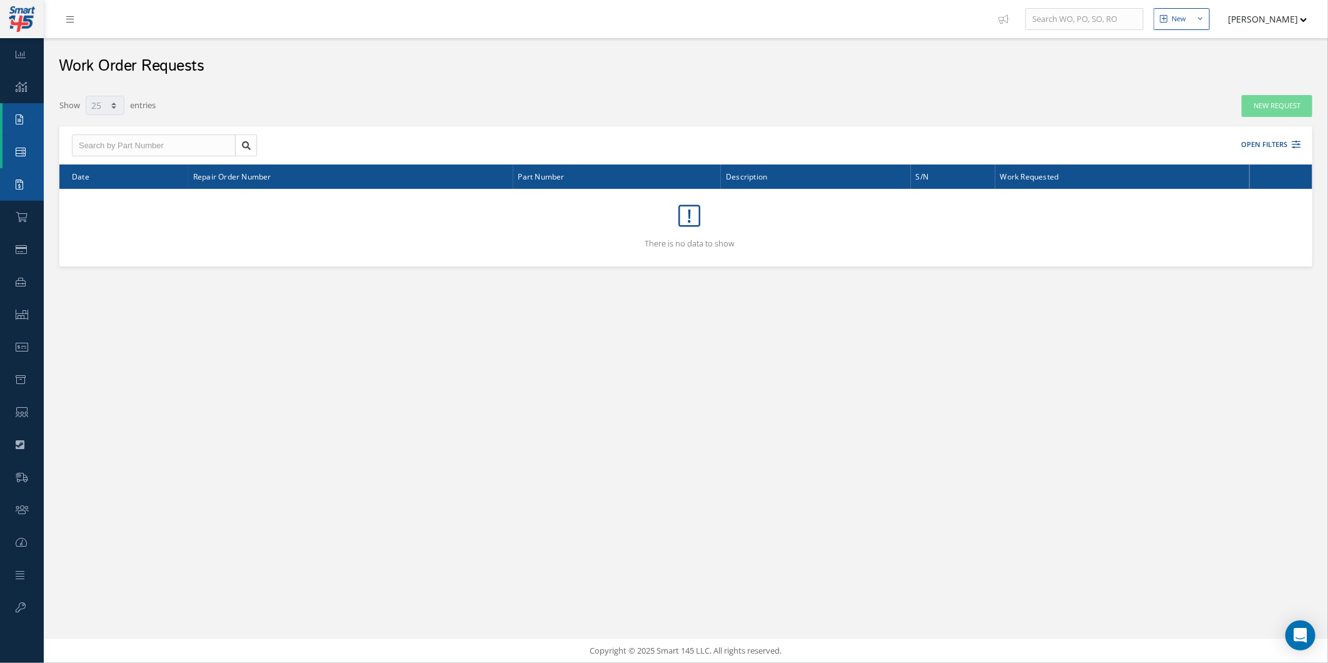
click at [32, 199] on link "Quotes" at bounding box center [22, 184] width 44 height 33
click at [64, 23] on link at bounding box center [73, 19] width 34 height 21
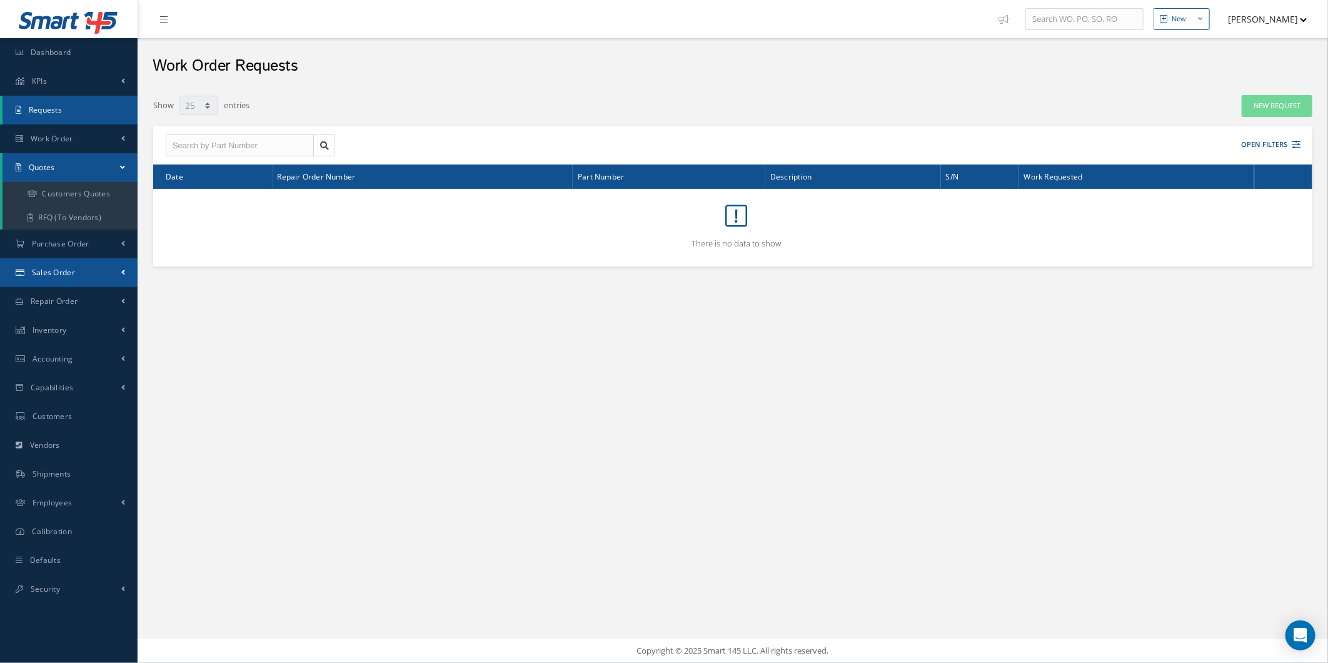
click at [92, 264] on link "Sales Order" at bounding box center [69, 272] width 138 height 29
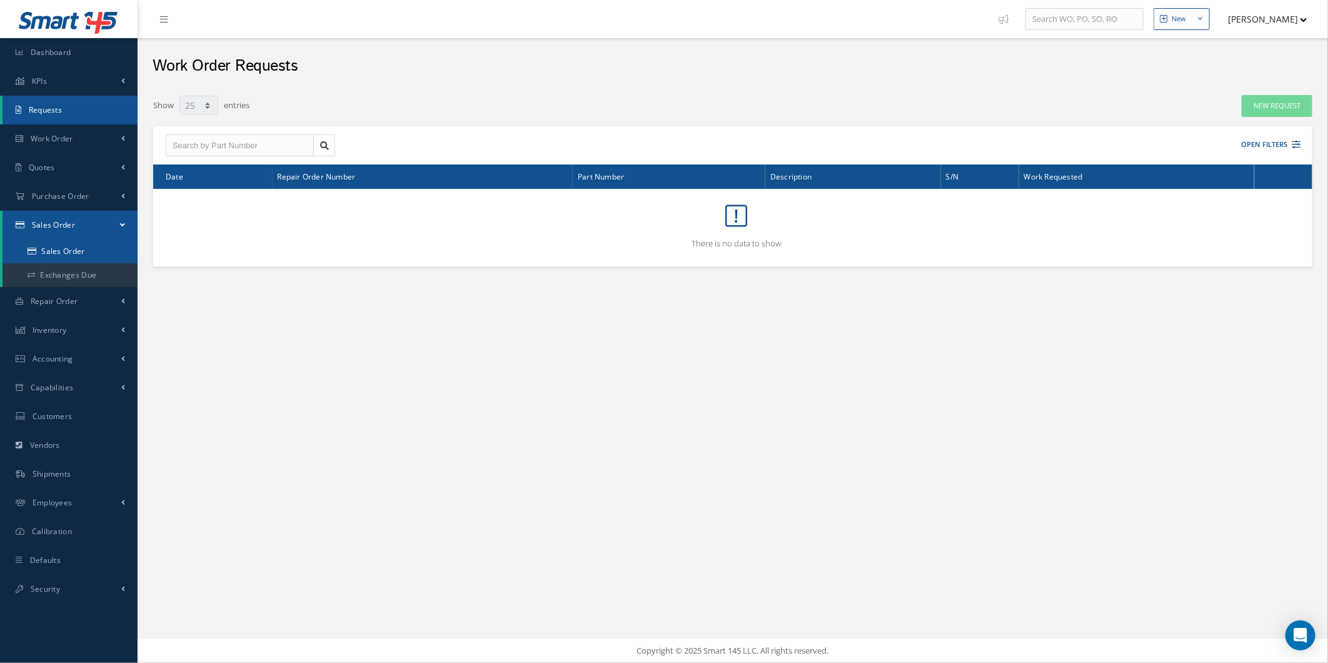
click at [103, 244] on link "Sales Order" at bounding box center [70, 251] width 135 height 24
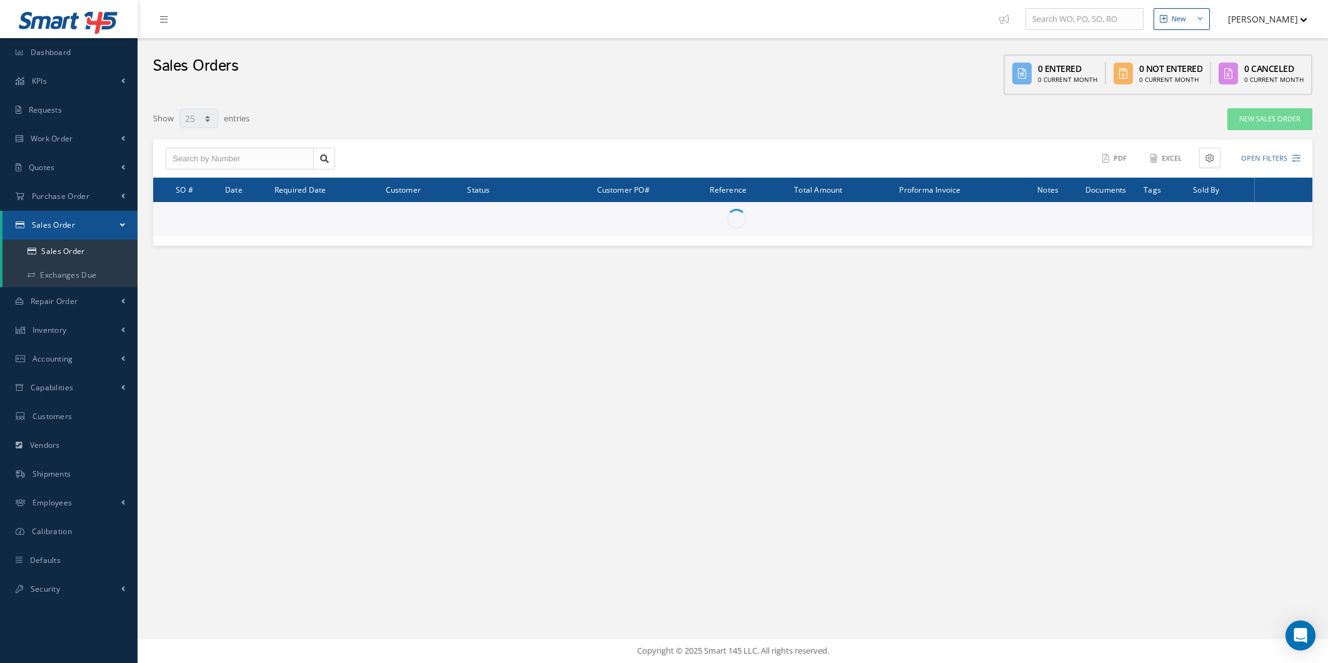
select select "25"
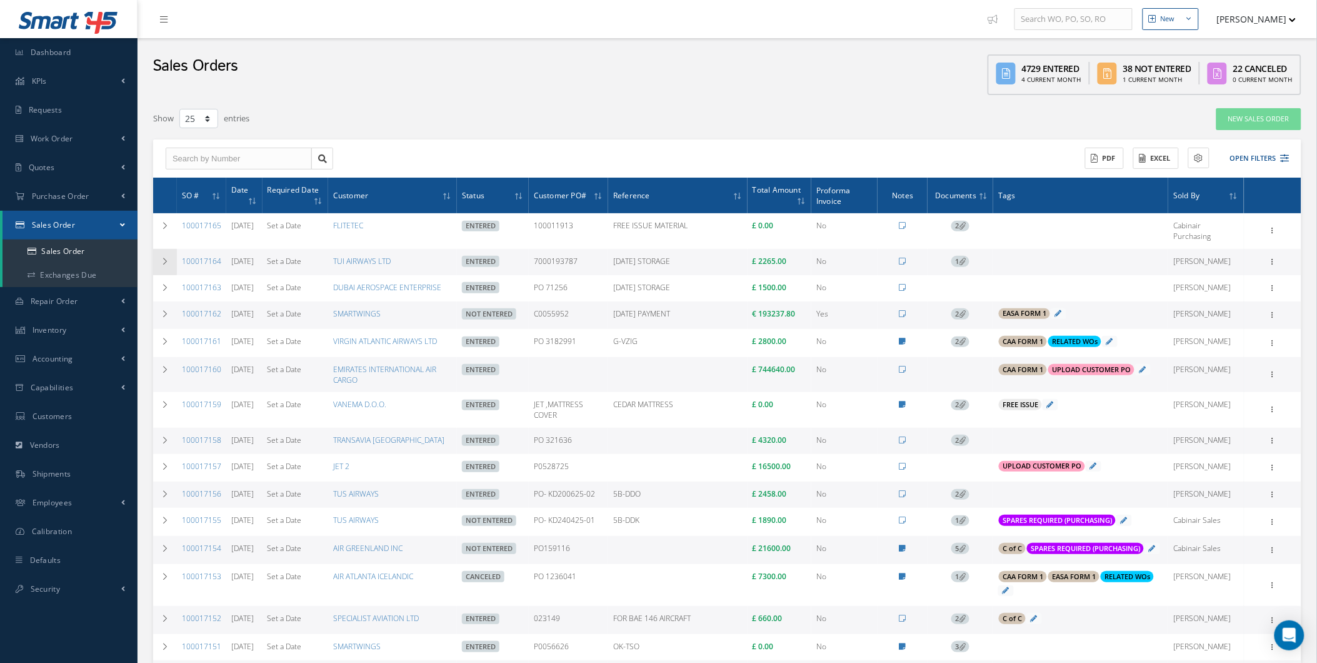
click at [164, 252] on td at bounding box center [165, 262] width 24 height 26
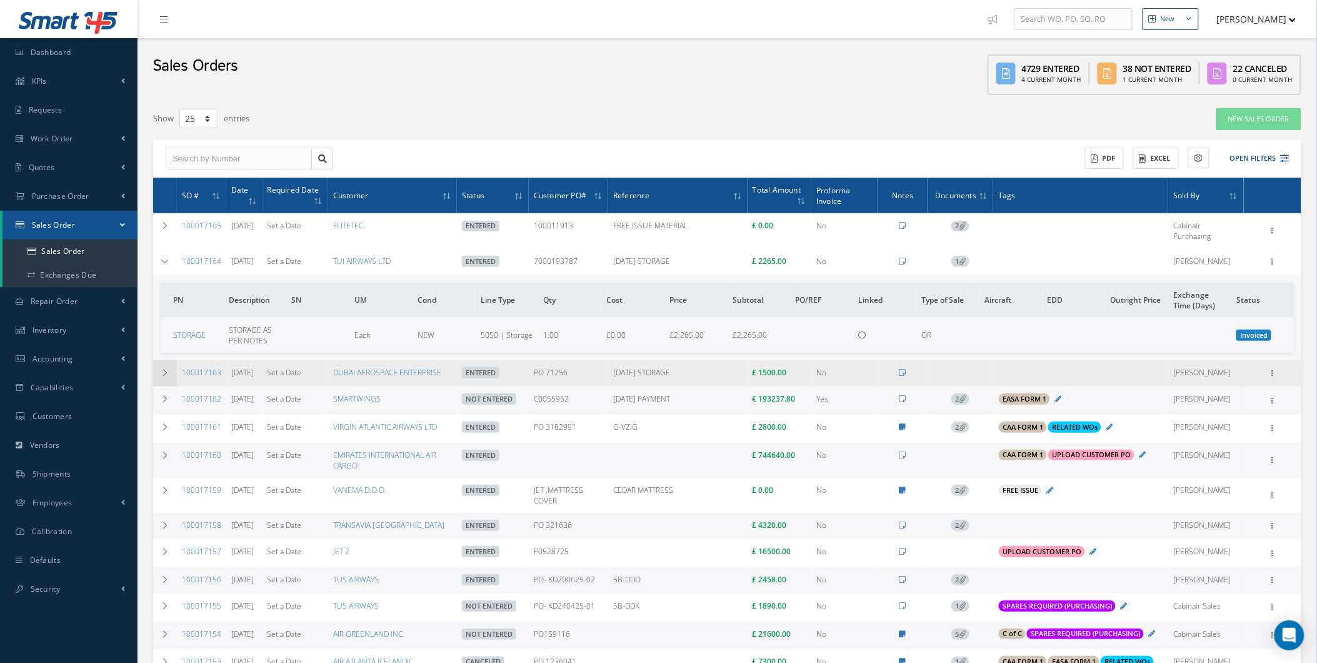
click at [164, 376] on td at bounding box center [165, 373] width 24 height 26
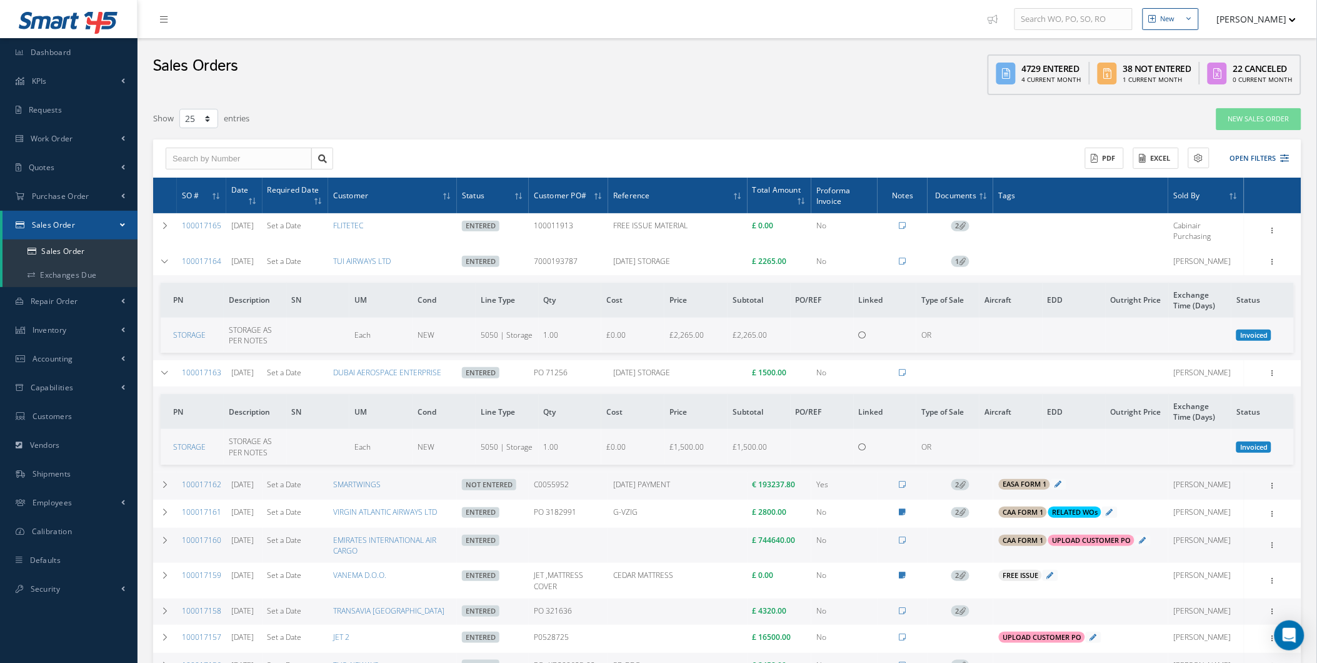
click at [998, 360] on td "Add Tags Add Tags for # 100017163 Search a tag C of C Certification Req'd CAA F…" at bounding box center [1080, 373] width 175 height 26
click at [1015, 363] on td "Add Tags Add Tags for # 100017163 Search a tag C of C Certification Req'd CAA F…" at bounding box center [1080, 373] width 175 height 26
drag, startPoint x: 1023, startPoint y: 371, endPoint x: 1023, endPoint y: 379, distance: 8.2
click at [1023, 379] on td "Add Tags Add Tags for # 100017163 Search a tag C of C Certification Req'd CAA F…" at bounding box center [1080, 373] width 175 height 26
click at [783, 408] on th "Subtotal" at bounding box center [759, 411] width 63 height 35
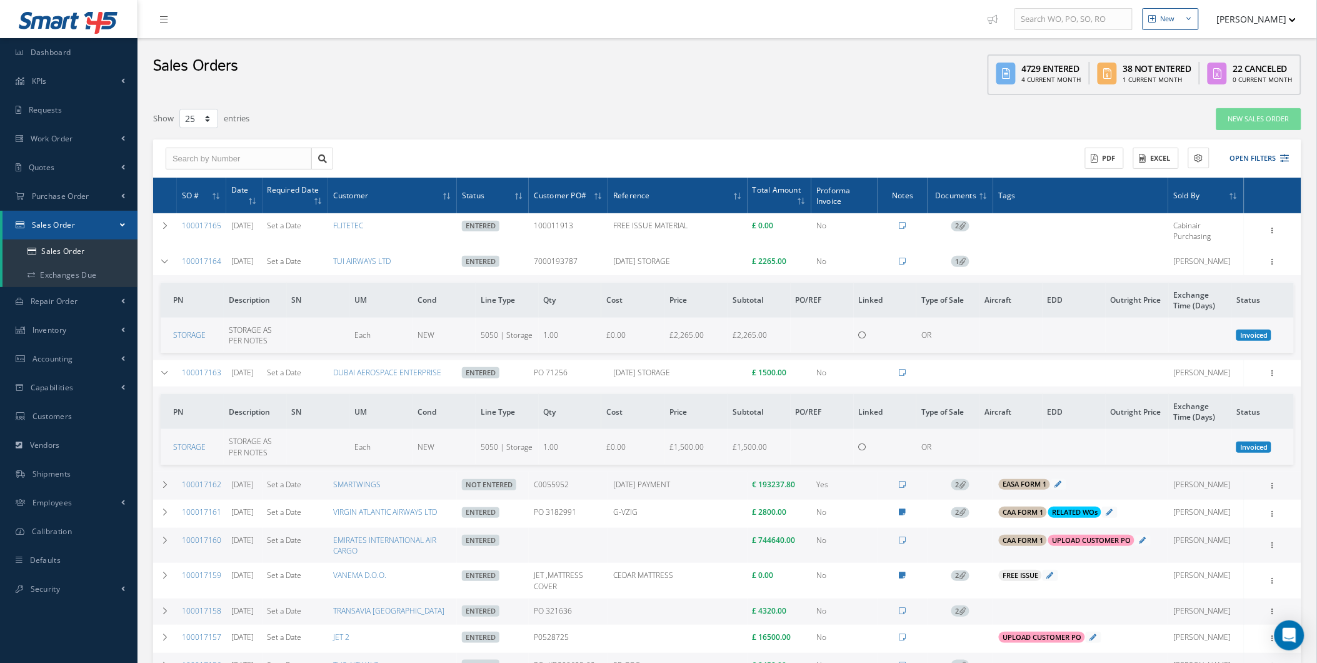
click at [1019, 350] on td at bounding box center [1011, 335] width 63 height 35
click at [1026, 370] on span "Add Tags" at bounding box center [1026, 373] width 33 height 11
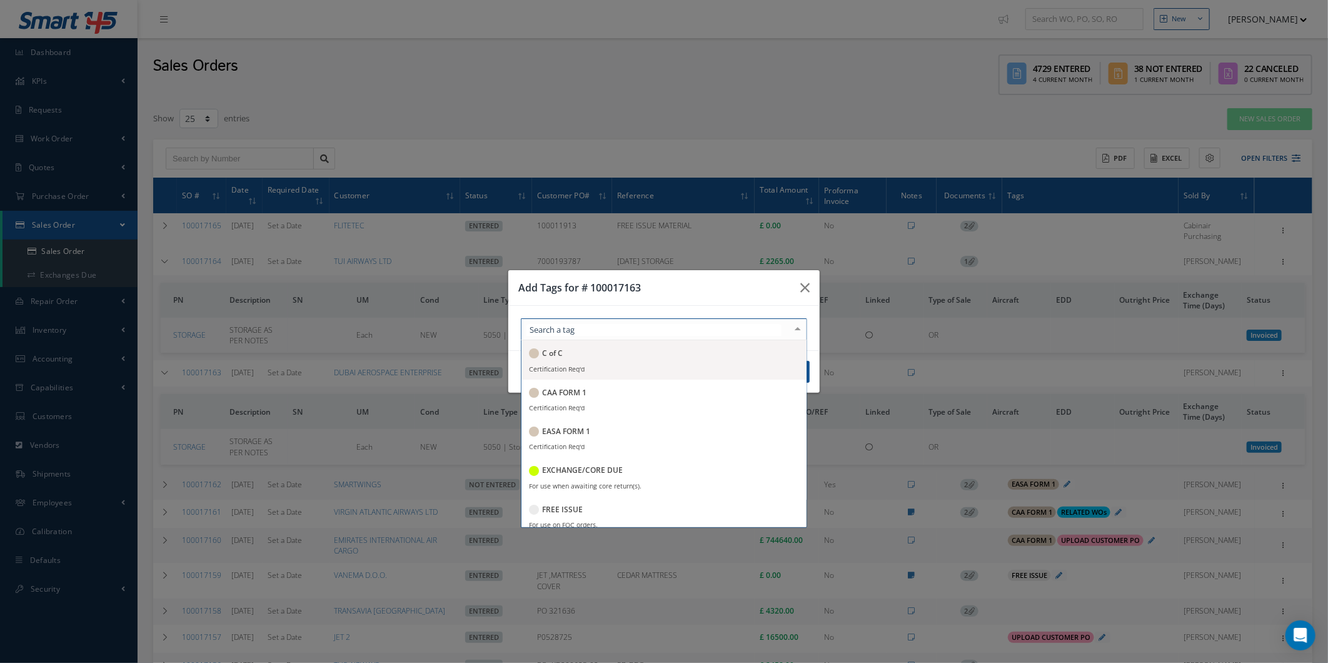
click at [686, 332] on div at bounding box center [664, 329] width 286 height 22
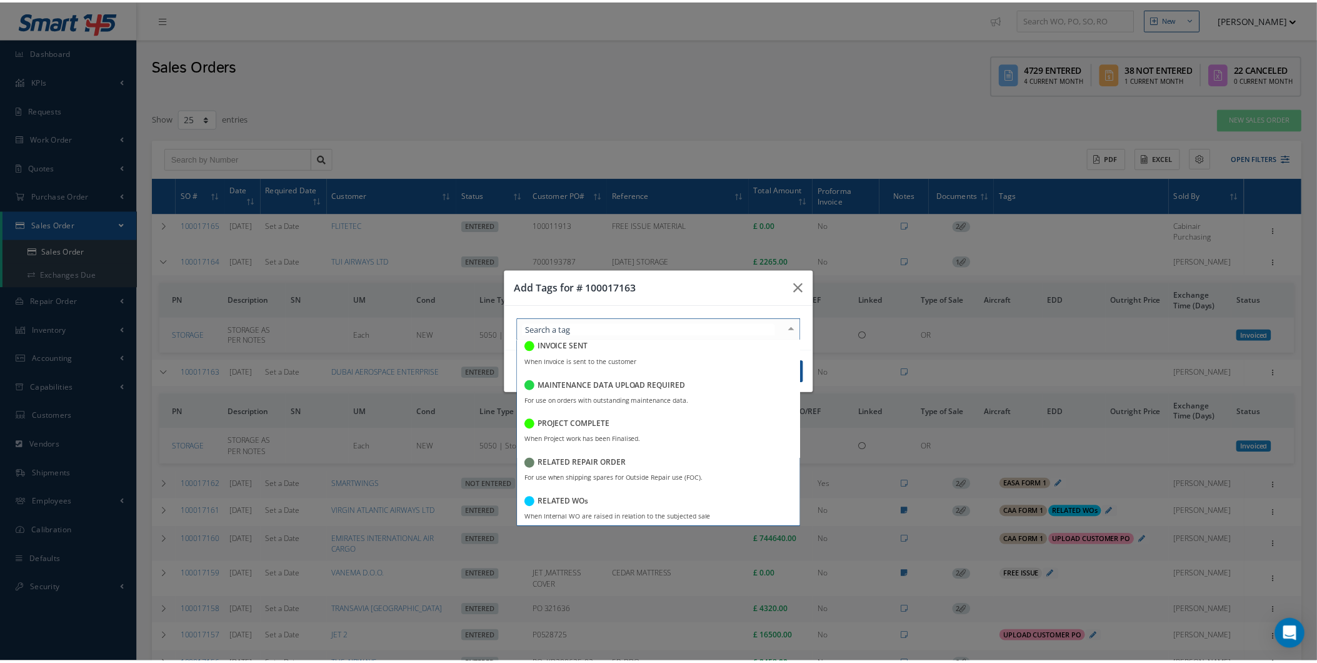
scroll to position [316, 0]
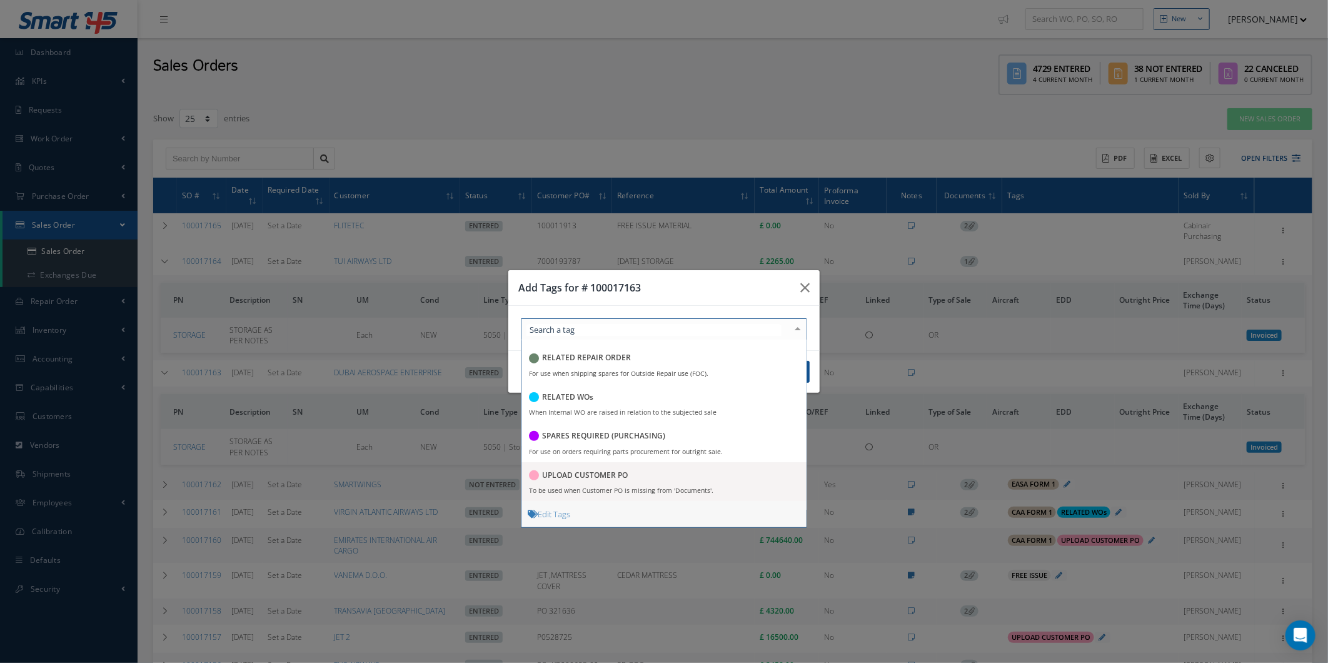
click at [589, 505] on div "Edit Tags" at bounding box center [663, 514] width 285 height 27
click at [566, 520] on div "Edit Tags" at bounding box center [663, 514] width 285 height 27
click at [543, 506] on div "Edit Tags" at bounding box center [663, 514] width 285 height 27
click at [544, 516] on link "Edit Tags" at bounding box center [549, 513] width 43 height 11
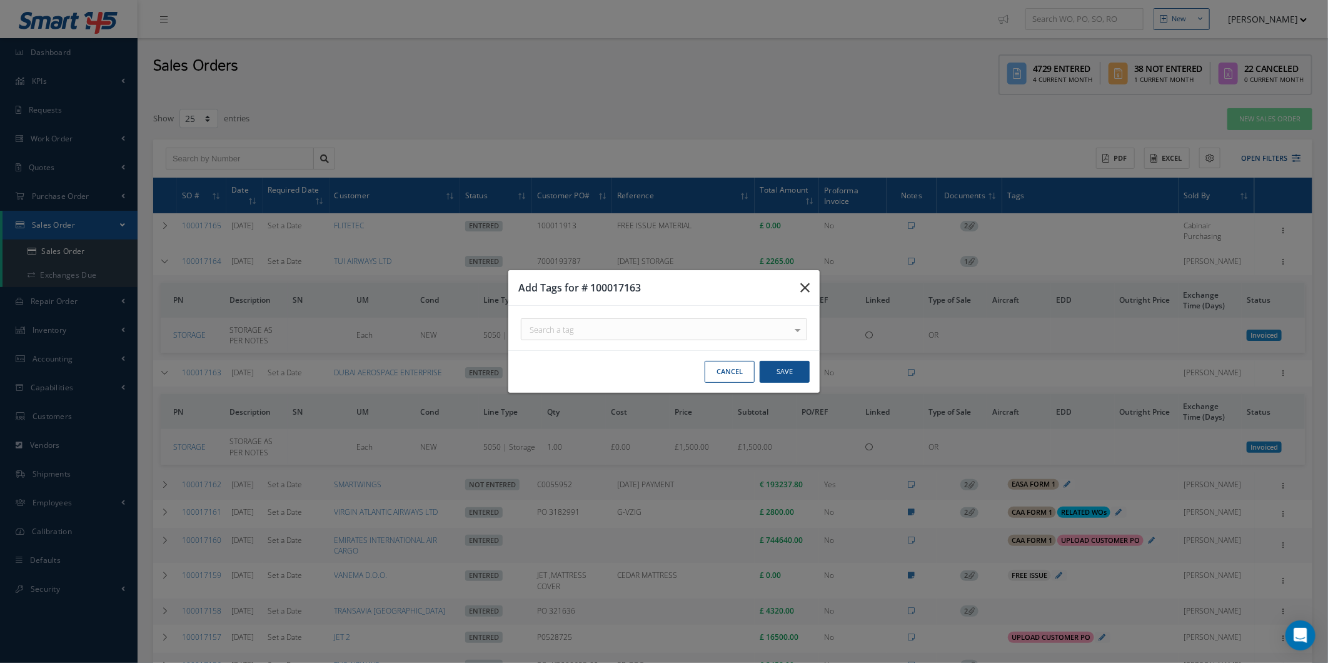
click at [0, 0] on icon "button" at bounding box center [0, 0] width 0 height 0
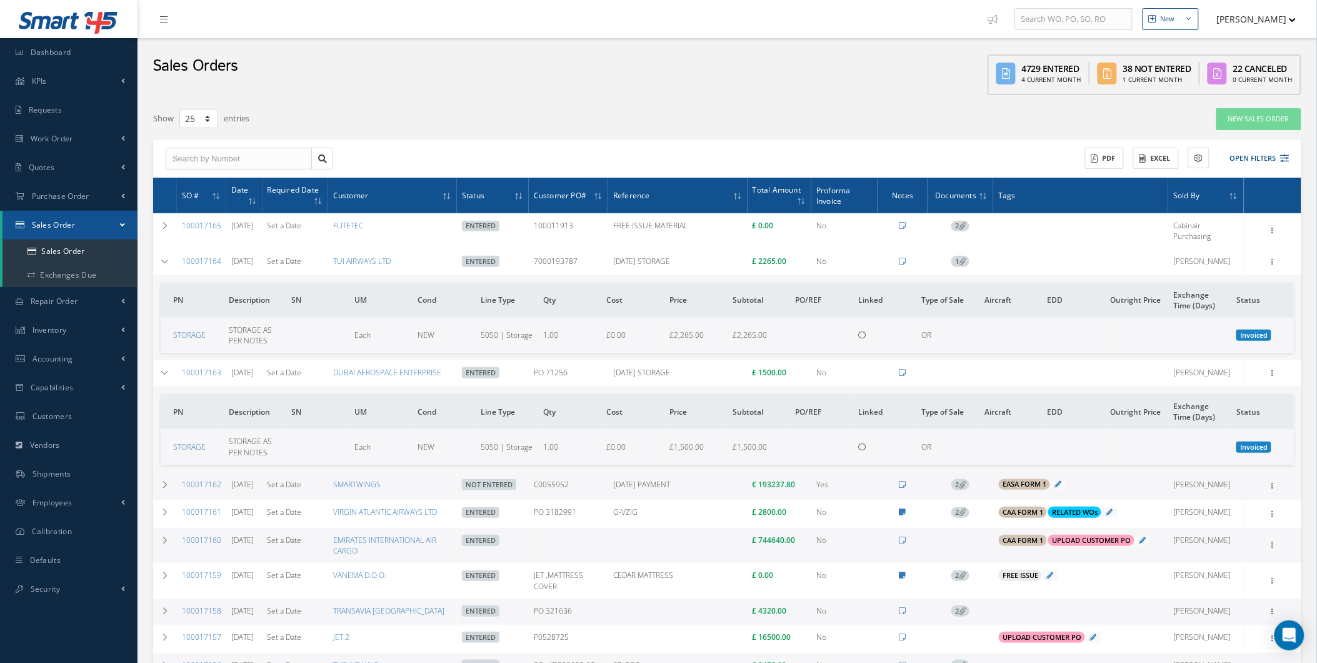
drag, startPoint x: 119, startPoint y: 3, endPoint x: 355, endPoint y: 80, distance: 247.9
click at [355, 80] on div "Sales Orders 4729 Entered 4 Current Month 38 Not Entered 1 Current Month 22 Can…" at bounding box center [728, 69] width 1180 height 63
